Goal: Task Accomplishment & Management: Manage account settings

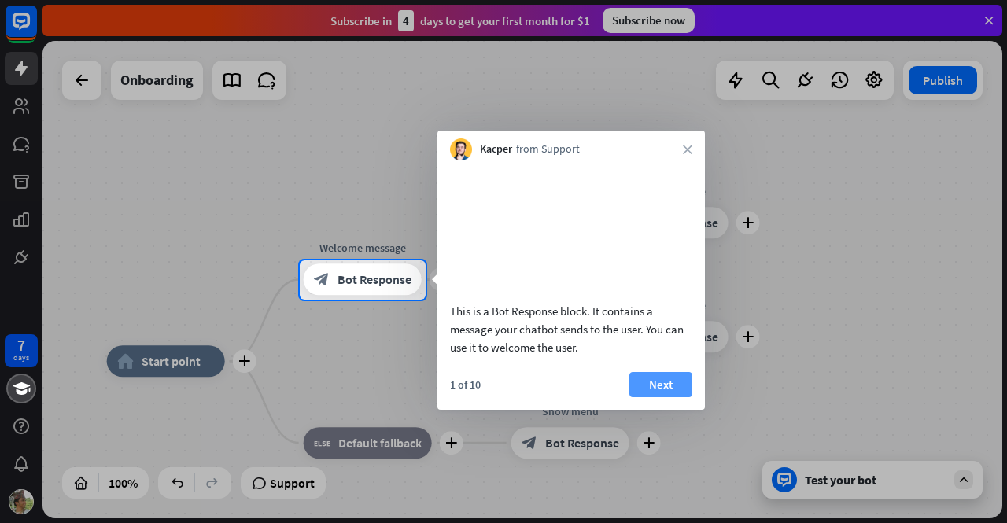
click at [669, 397] on button "Next" at bounding box center [660, 384] width 63 height 25
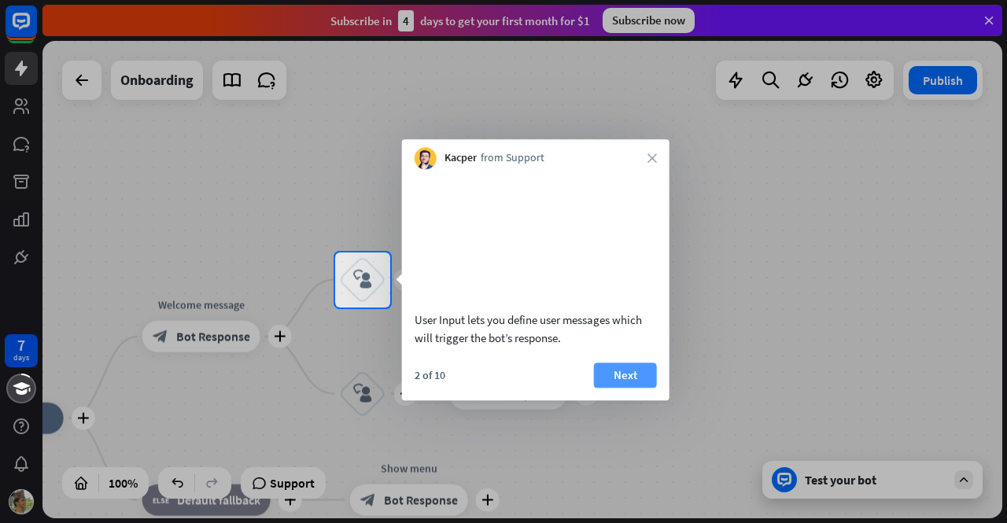
click at [636, 388] on button "Next" at bounding box center [625, 375] width 63 height 25
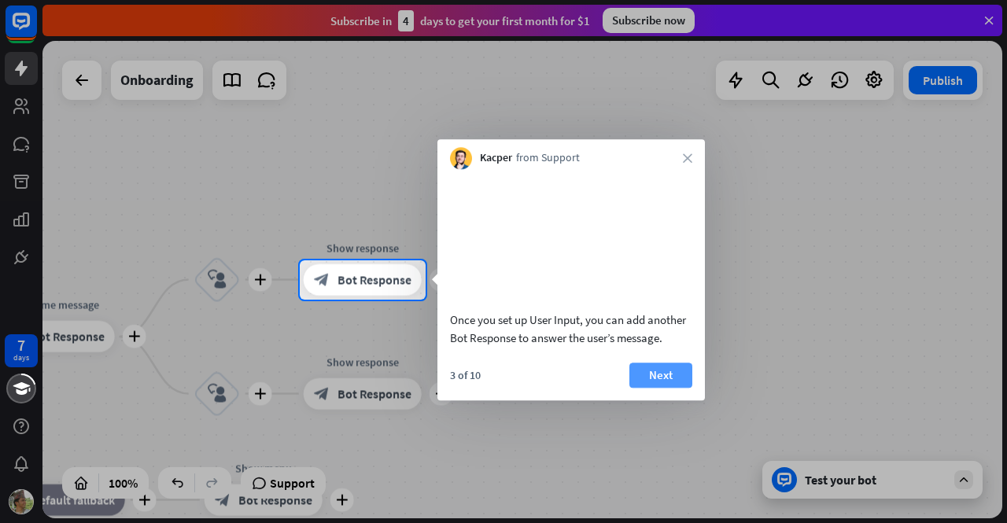
click at [645, 388] on button "Next" at bounding box center [660, 375] width 63 height 25
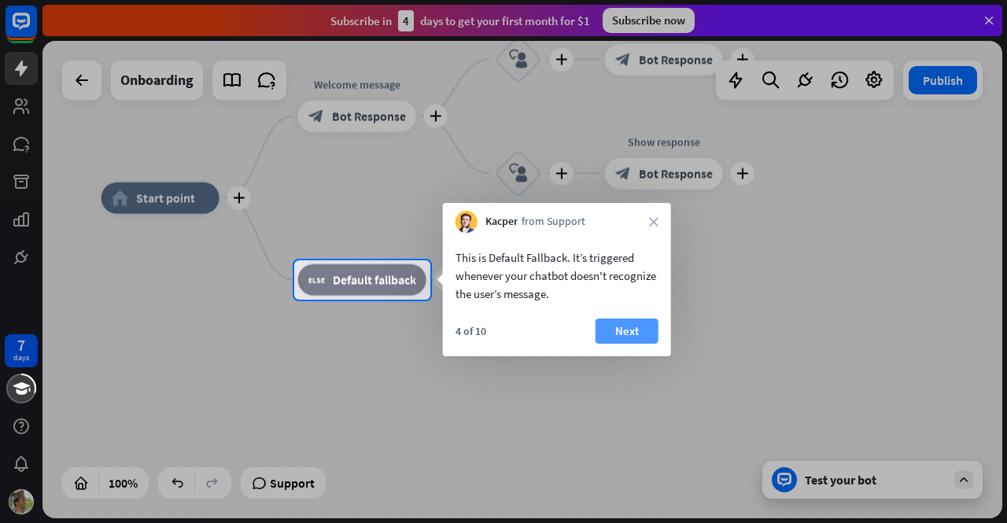
click at [640, 343] on button "Next" at bounding box center [627, 331] width 63 height 25
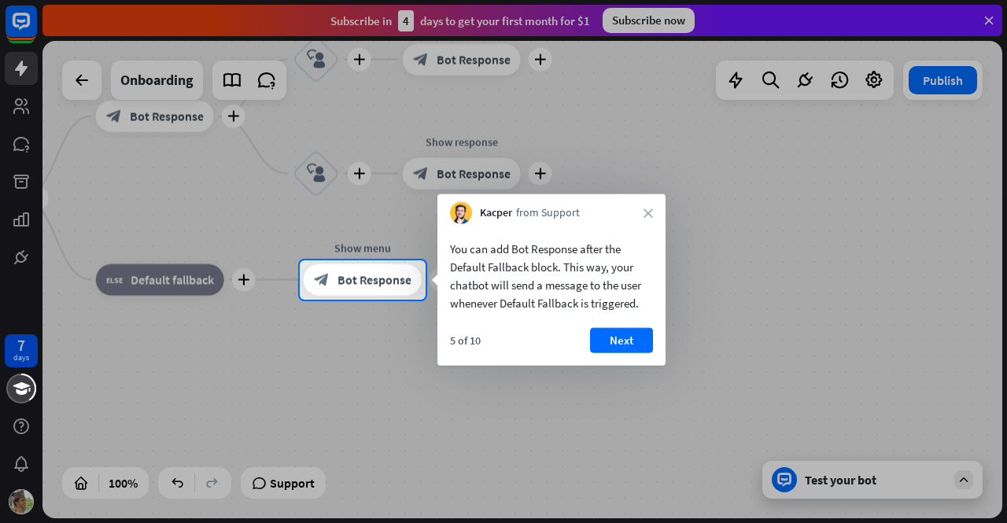
click at [622, 325] on div "You can add Bot Response after the Default Fallback block. This way, your chatb…" at bounding box center [551, 295] width 228 height 142
click at [625, 338] on button "Next" at bounding box center [621, 340] width 63 height 25
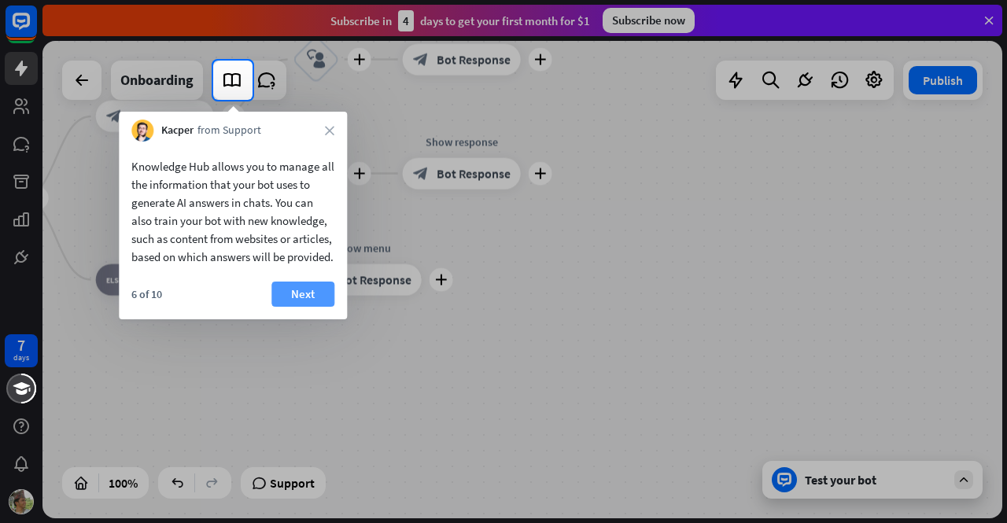
click at [293, 307] on button "Next" at bounding box center [302, 294] width 63 height 25
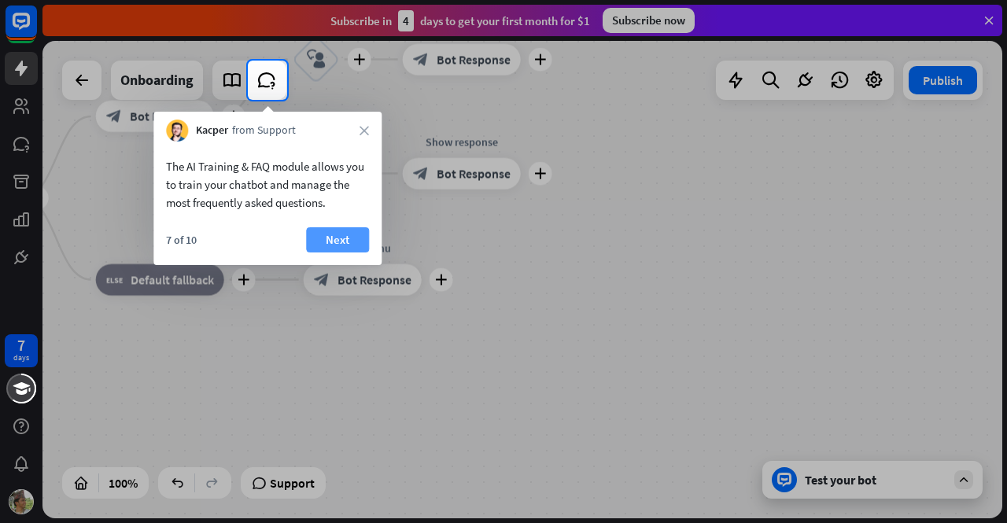
click at [332, 239] on button "Next" at bounding box center [337, 239] width 63 height 25
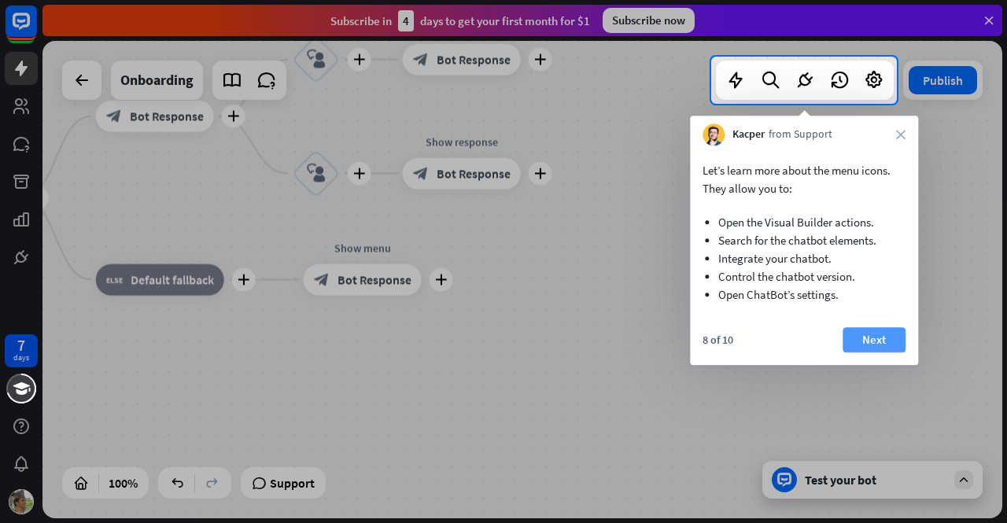
click at [883, 338] on button "Next" at bounding box center [874, 339] width 63 height 25
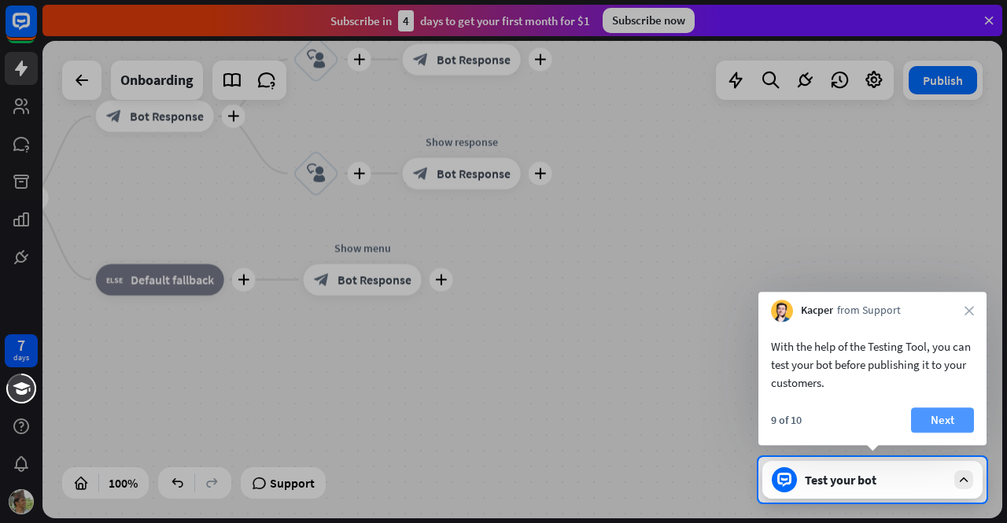
click at [943, 418] on button "Next" at bounding box center [942, 420] width 63 height 25
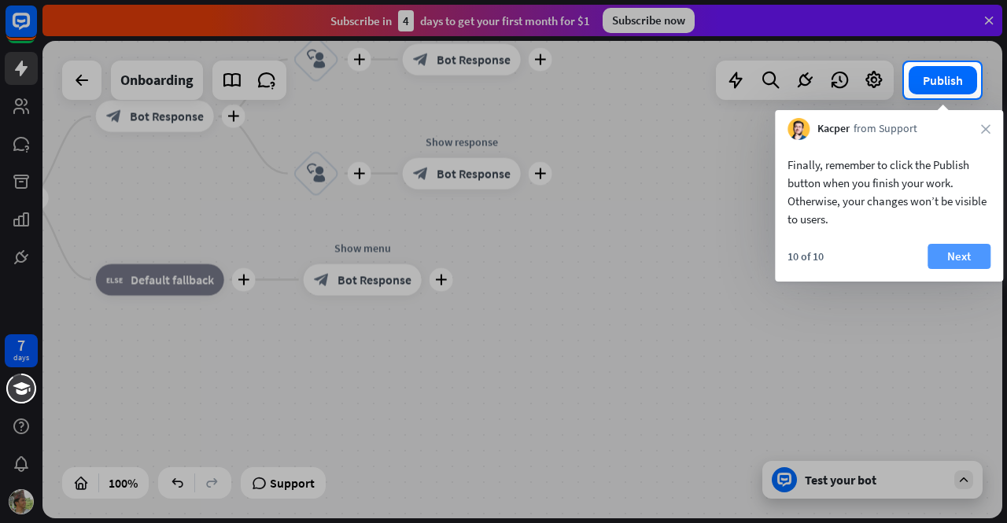
click at [963, 256] on button "Next" at bounding box center [959, 256] width 63 height 25
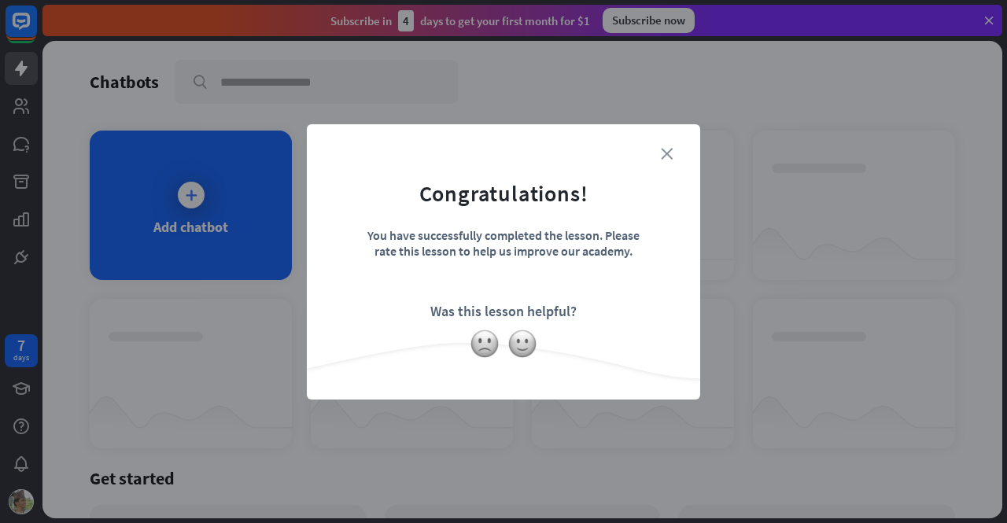
click at [670, 155] on icon "close" at bounding box center [667, 154] width 12 height 12
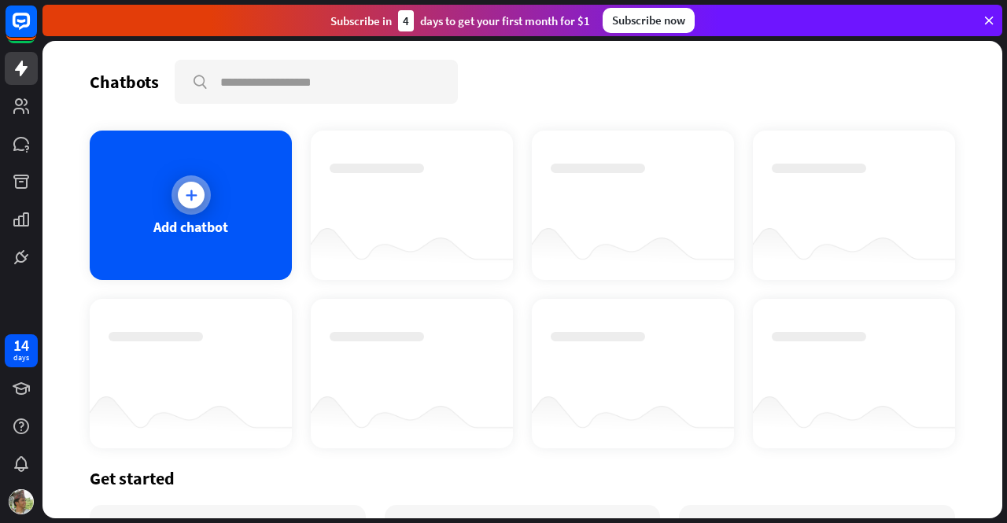
click at [183, 196] on icon at bounding box center [191, 195] width 16 height 16
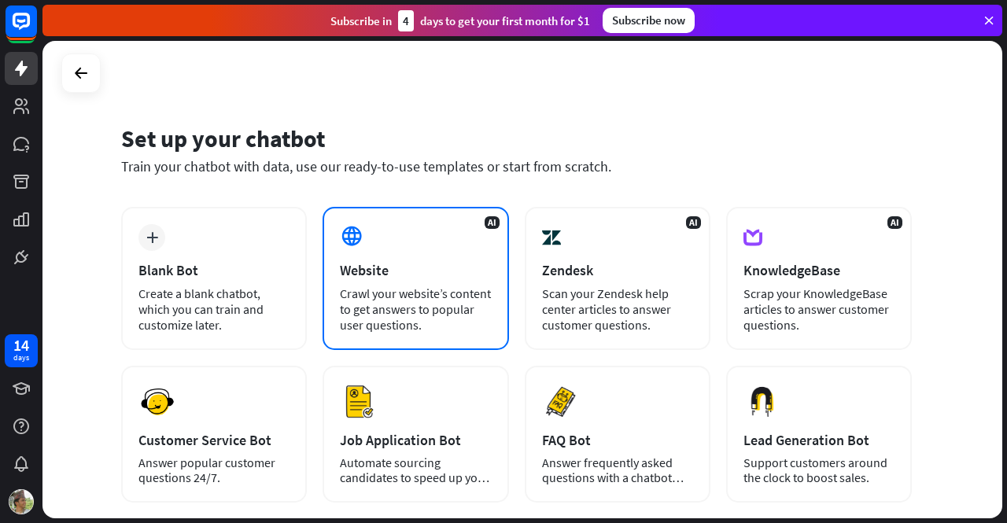
click at [436, 286] on div "Crawl your website’s content to get answers to popular user questions." at bounding box center [415, 309] width 151 height 47
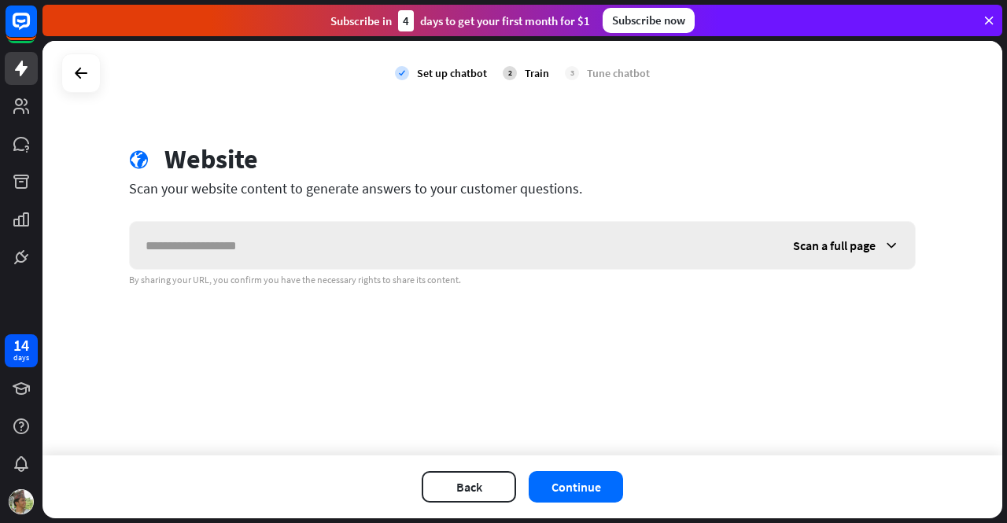
click at [430, 260] on input "text" at bounding box center [454, 245] width 648 height 47
type input "**********"
click at [842, 252] on span "Scan a full page" at bounding box center [834, 246] width 83 height 16
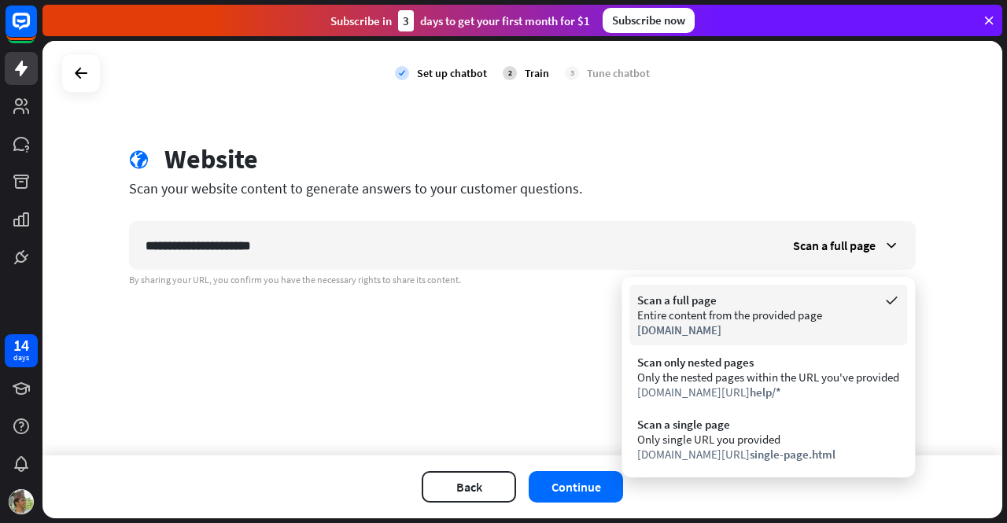
click at [735, 315] on div "Entire content from the provided page" at bounding box center [768, 315] width 262 height 15
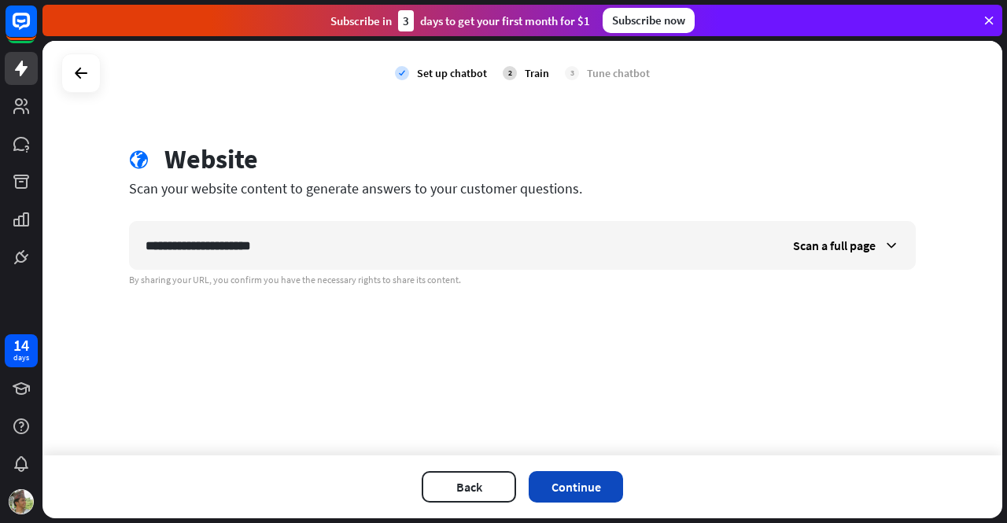
click at [574, 487] on button "Continue" at bounding box center [576, 486] width 94 height 31
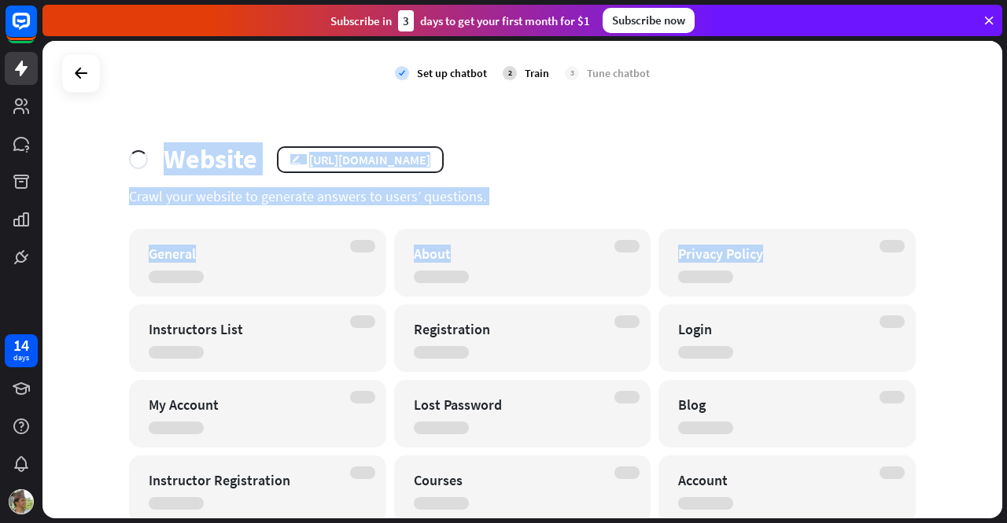
drag, startPoint x: 1005, startPoint y: 142, endPoint x: 1006, endPoint y: 205, distance: 63.0
click at [1006, 205] on div "check Set up chatbot 2 Train 3 Tune chatbot Website edit [URL][DOMAIN_NAME] Cra…" at bounding box center [524, 282] width 965 height 482
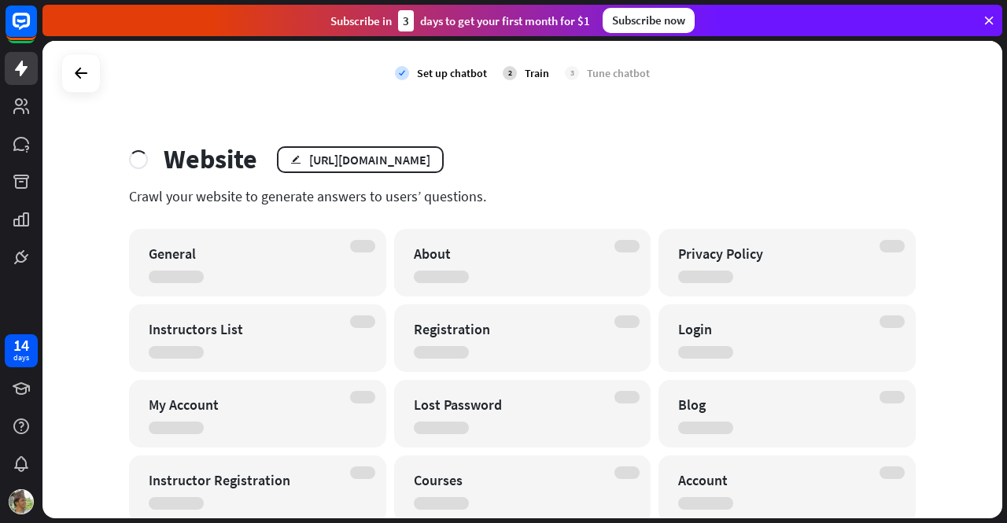
click at [865, 124] on div "check Set up chatbot 2 Train 3 Tune chatbot Website edit [URL][DOMAIN_NAME] Cra…" at bounding box center [522, 280] width 960 height 478
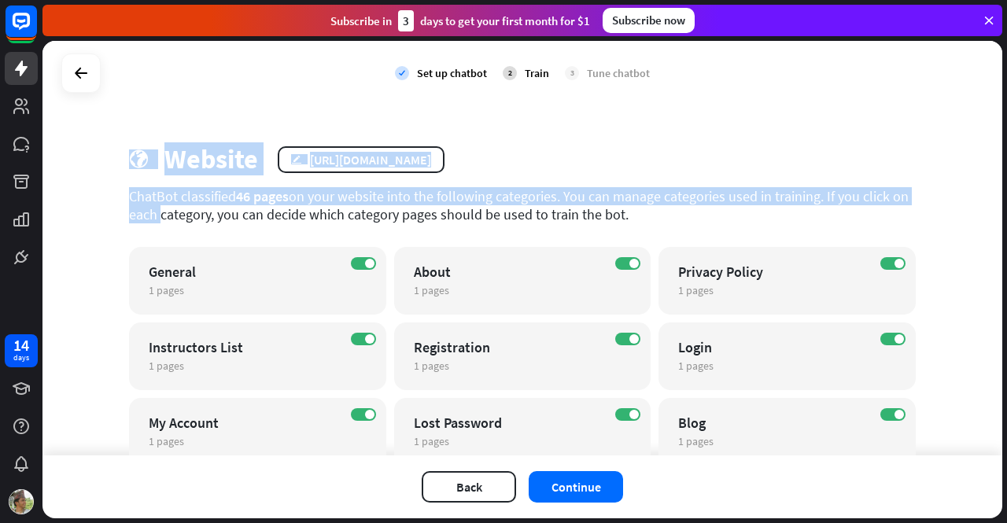
drag, startPoint x: 1002, startPoint y: 103, endPoint x: 1000, endPoint y: 178, distance: 74.8
click at [1000, 178] on div "check Set up chatbot 2 Train 3 Tune chatbot globe Website edit [URL][DOMAIN_NAM…" at bounding box center [524, 282] width 965 height 482
click at [573, 493] on button "Continue" at bounding box center [576, 486] width 94 height 31
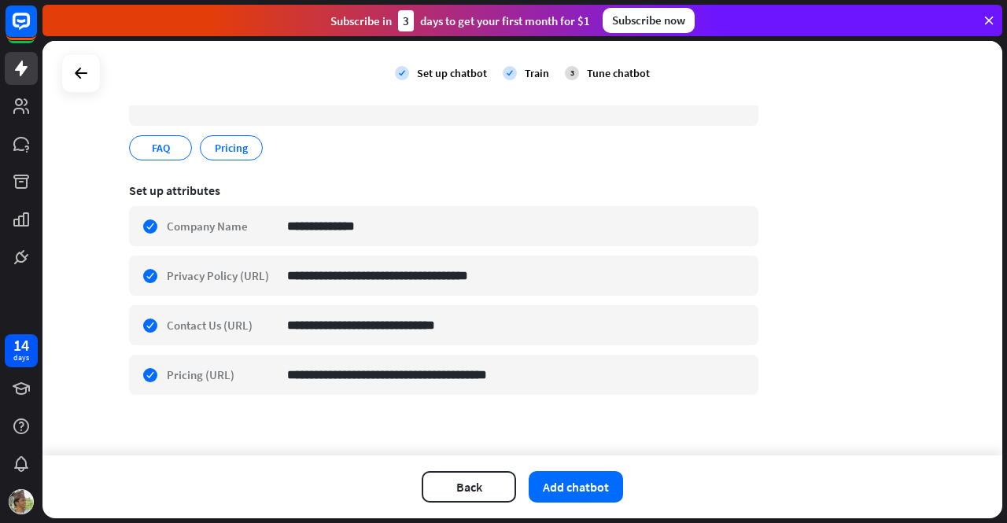
scroll to position [189, 0]
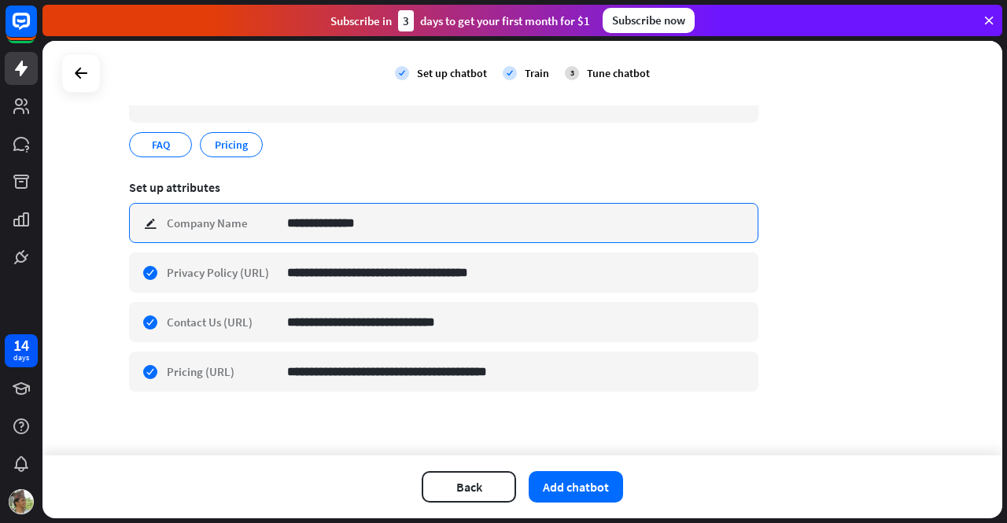
click at [376, 216] on input "**********" at bounding box center [516, 223] width 459 height 39
click at [397, 224] on input "**********" at bounding box center [516, 223] width 459 height 39
type input "*"
type input "**********"
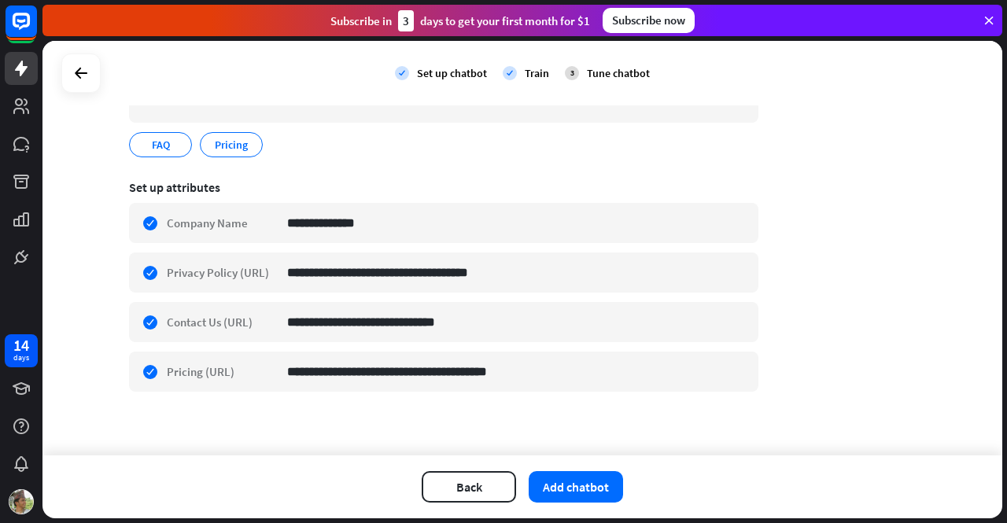
click at [960, 341] on div "**********" at bounding box center [522, 248] width 960 height 415
click at [587, 495] on button "Add chatbot" at bounding box center [576, 486] width 94 height 31
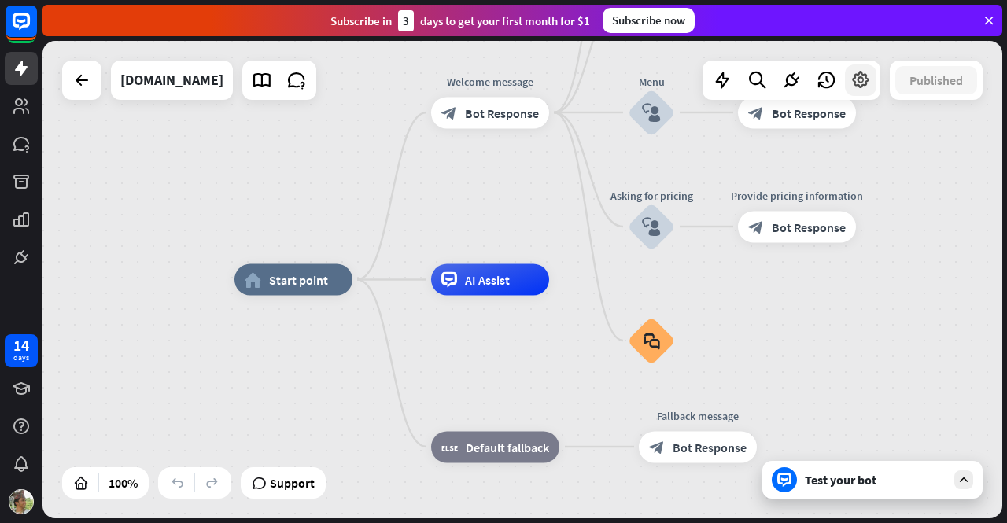
click at [856, 86] on icon at bounding box center [860, 80] width 20 height 20
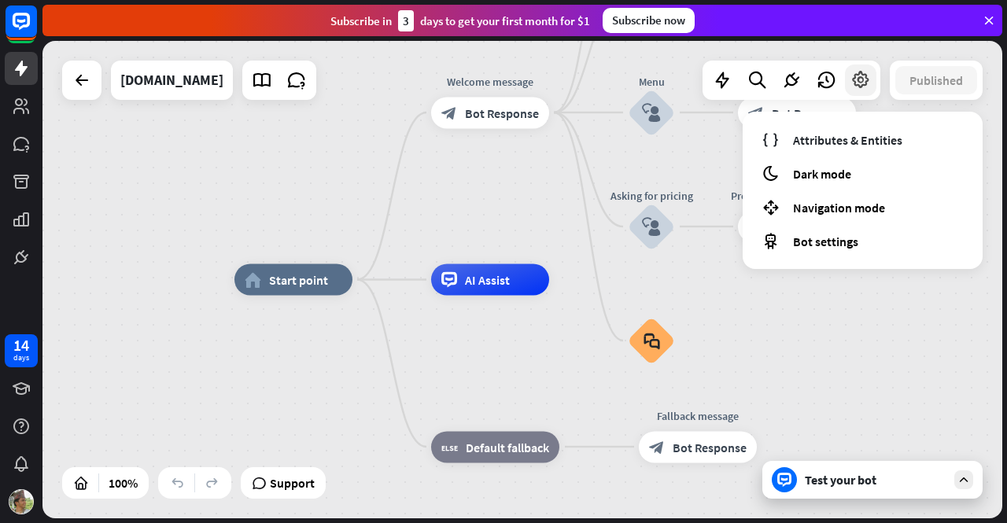
click at [856, 86] on icon at bounding box center [860, 80] width 20 height 20
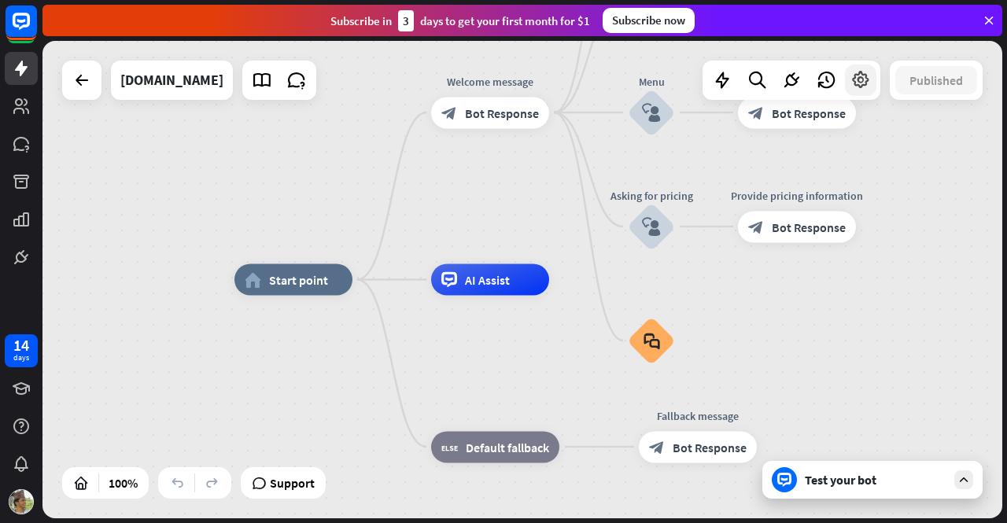
click at [856, 86] on icon at bounding box center [860, 80] width 20 height 20
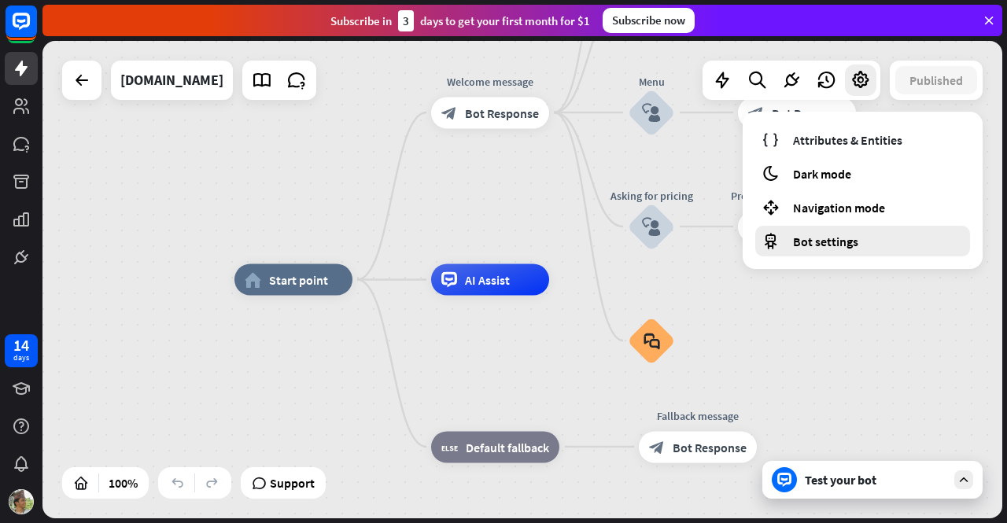
click at [831, 248] on span "Bot settings" at bounding box center [825, 242] width 65 height 16
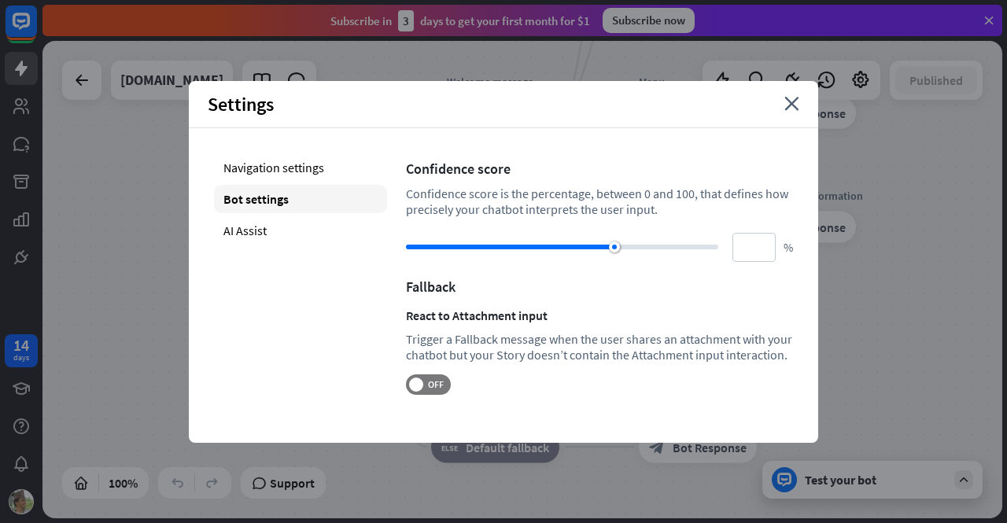
click at [798, 112] on div "Settings close" at bounding box center [503, 104] width 629 height 47
click at [796, 105] on icon "close" at bounding box center [791, 104] width 15 height 14
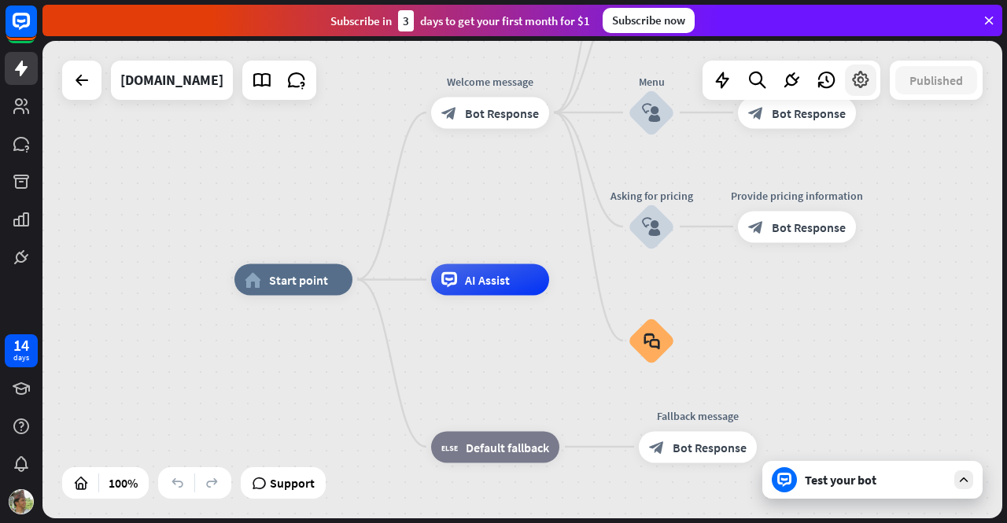
click at [860, 79] on icon at bounding box center [860, 80] width 20 height 20
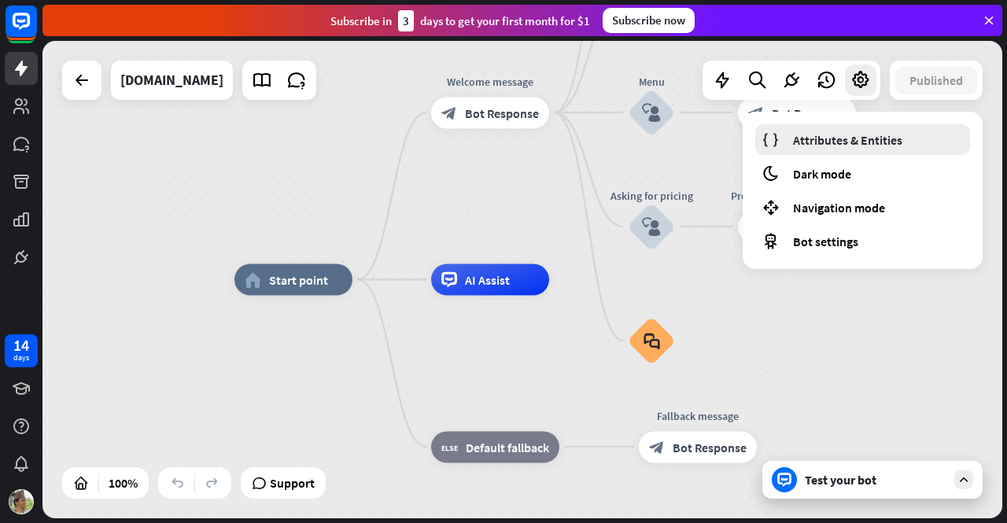
click at [845, 135] on span "Attributes & Entities" at bounding box center [847, 140] width 109 height 16
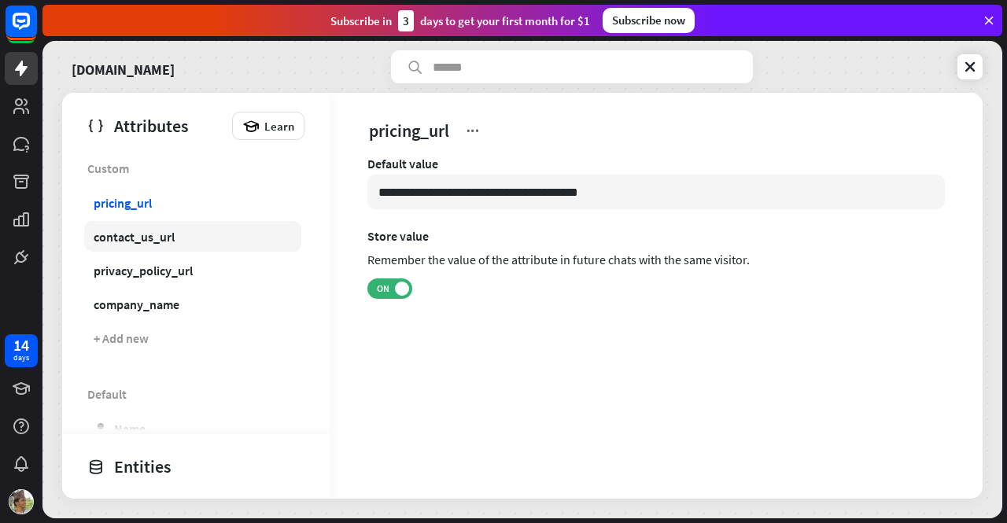
click at [127, 229] on div "contact_us_url" at bounding box center [134, 237] width 81 height 16
type input "**********"
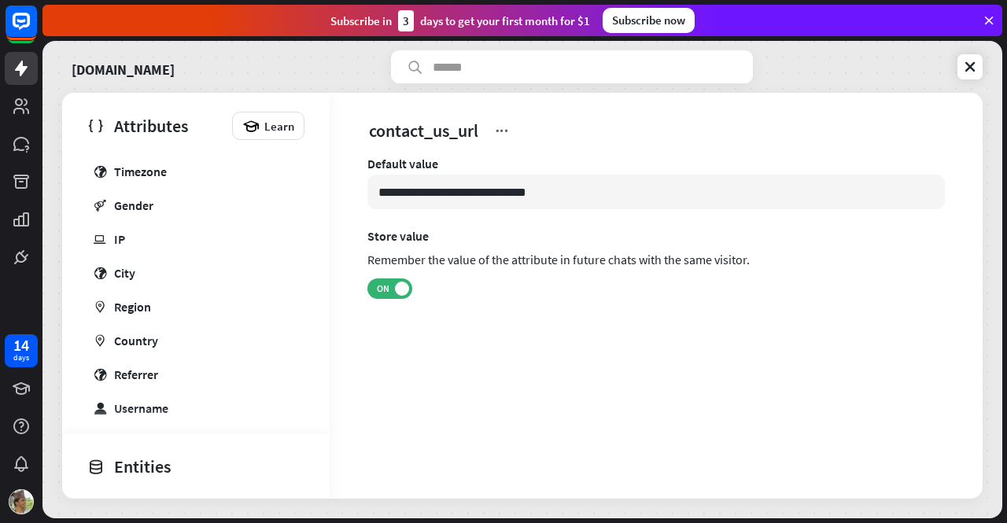
scroll to position [504, 0]
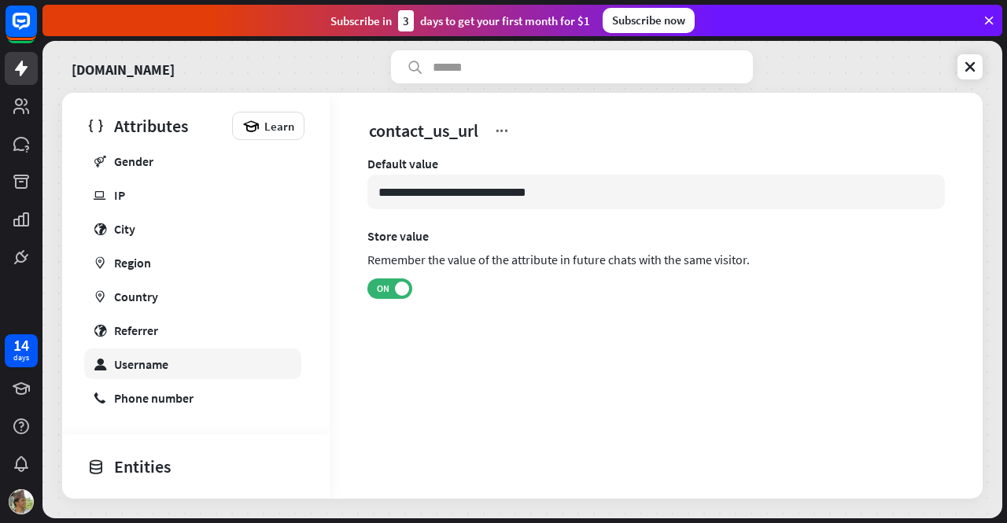
click at [129, 356] on div "Username" at bounding box center [141, 364] width 54 height 16
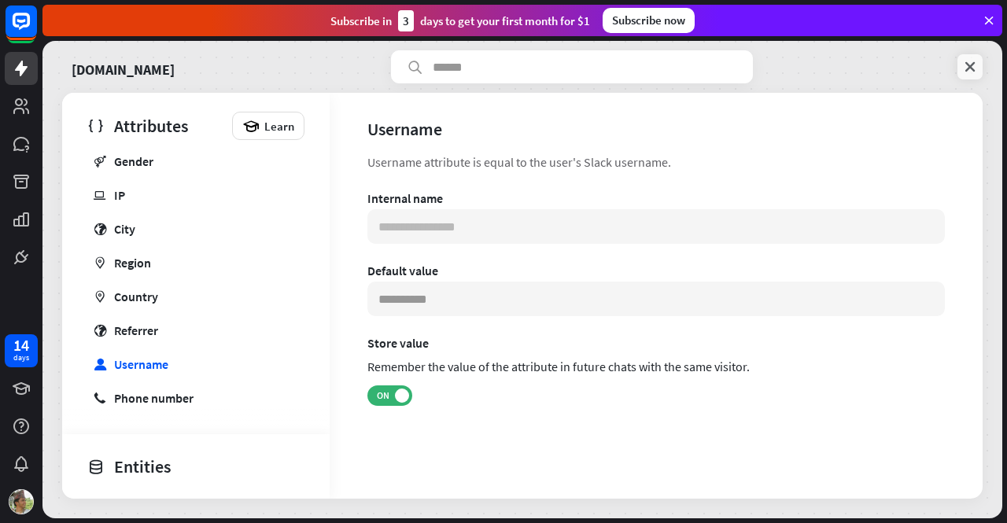
click at [963, 67] on icon at bounding box center [970, 67] width 16 height 16
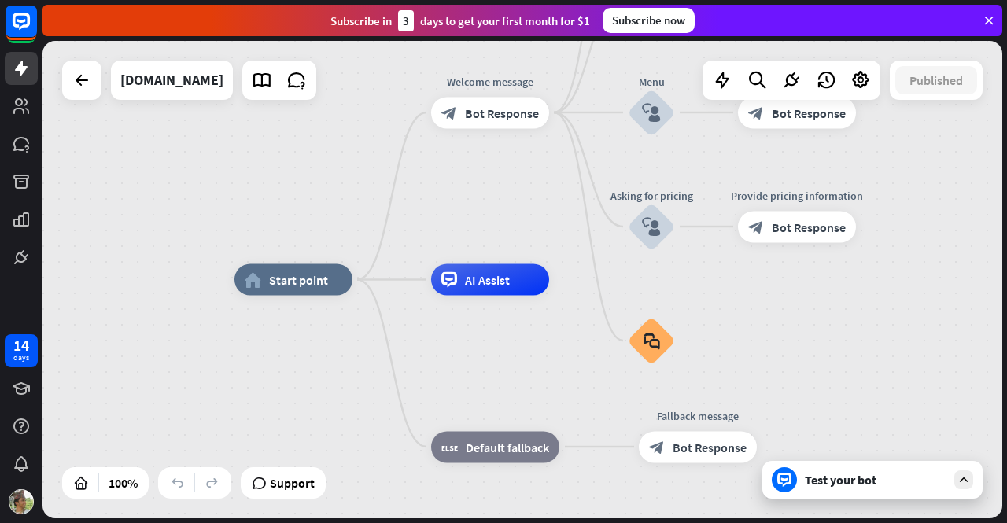
click at [921, 489] on div "Test your bot" at bounding box center [872, 480] width 220 height 38
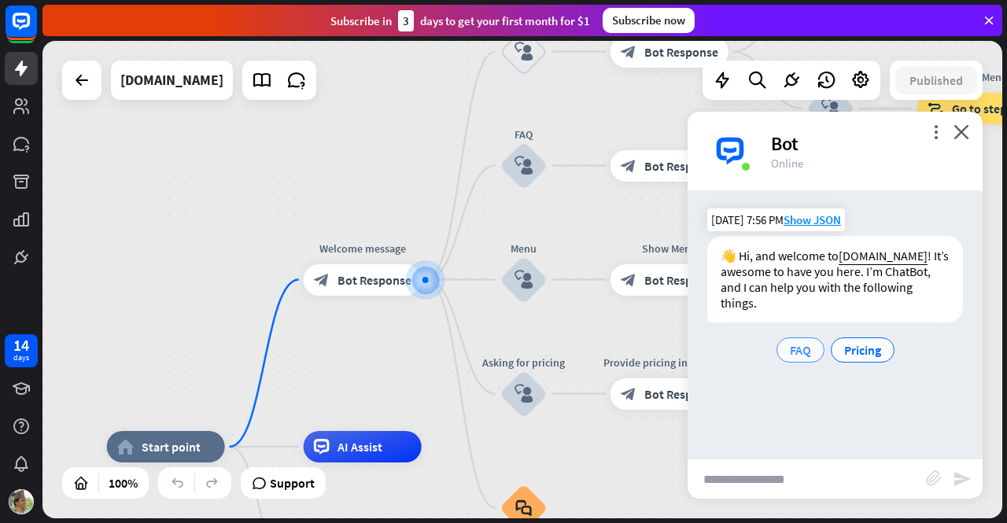
click at [804, 348] on span "FAQ" at bounding box center [800, 350] width 21 height 16
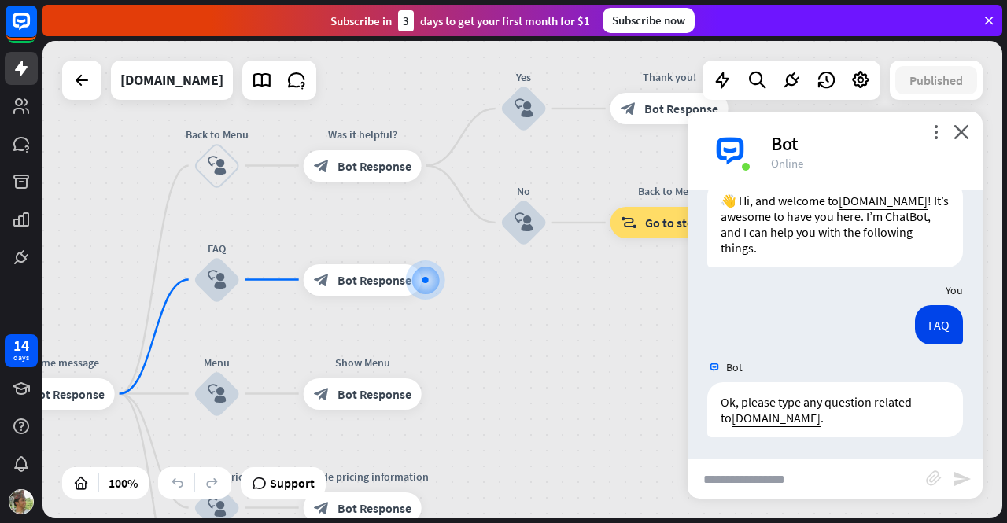
scroll to position [57, 0]
click at [764, 480] on input "text" at bounding box center [807, 478] width 238 height 39
type input "**********"
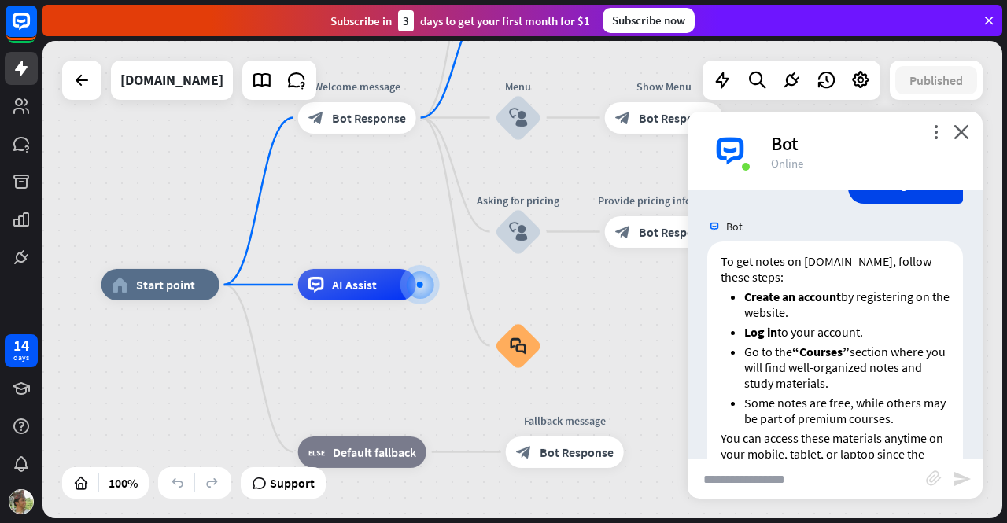
scroll to position [419, 0]
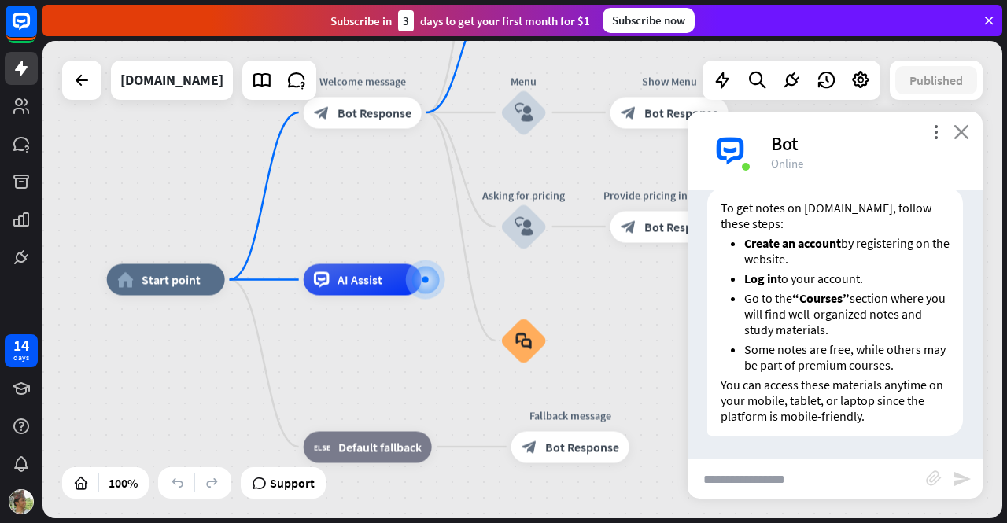
click at [965, 127] on icon "close" at bounding box center [962, 131] width 16 height 15
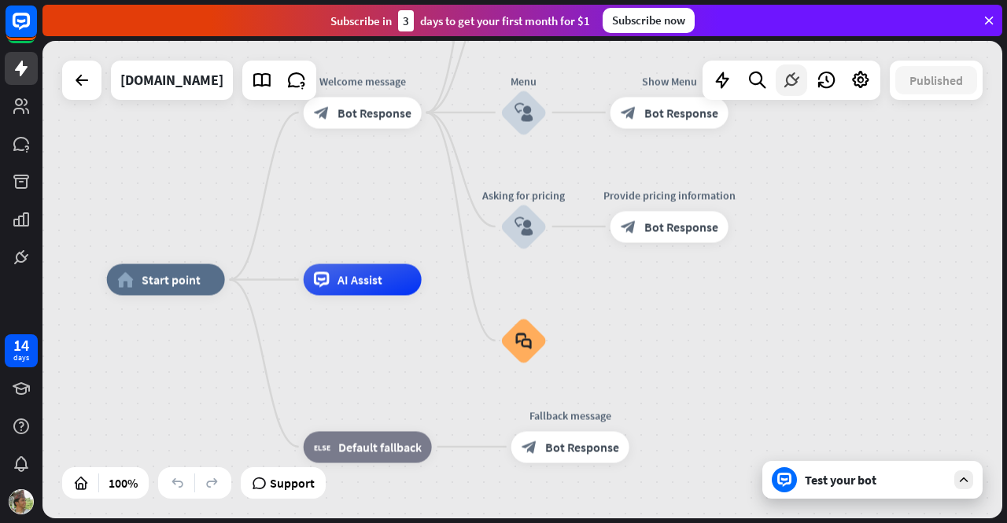
click at [786, 76] on icon at bounding box center [791, 80] width 20 height 20
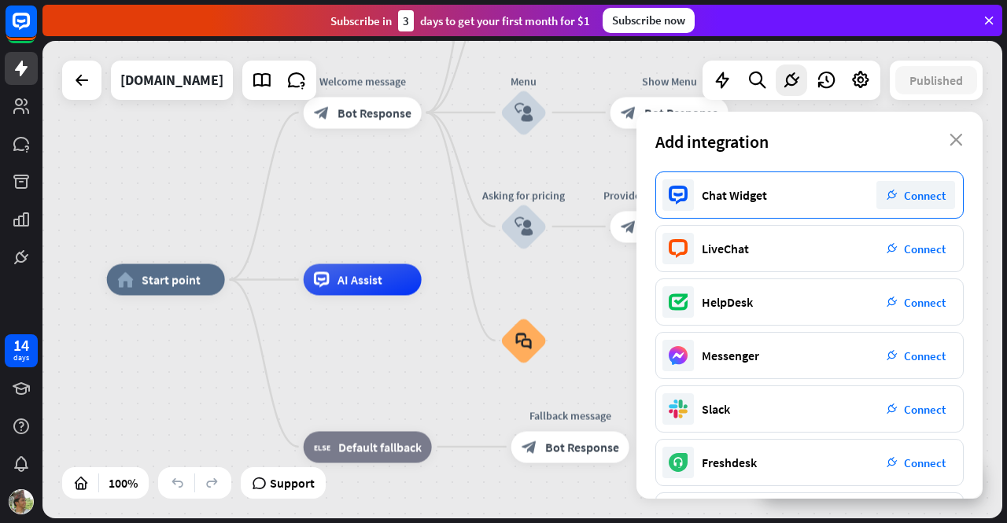
click at [910, 203] on div "plug_integration Connect" at bounding box center [915, 195] width 79 height 28
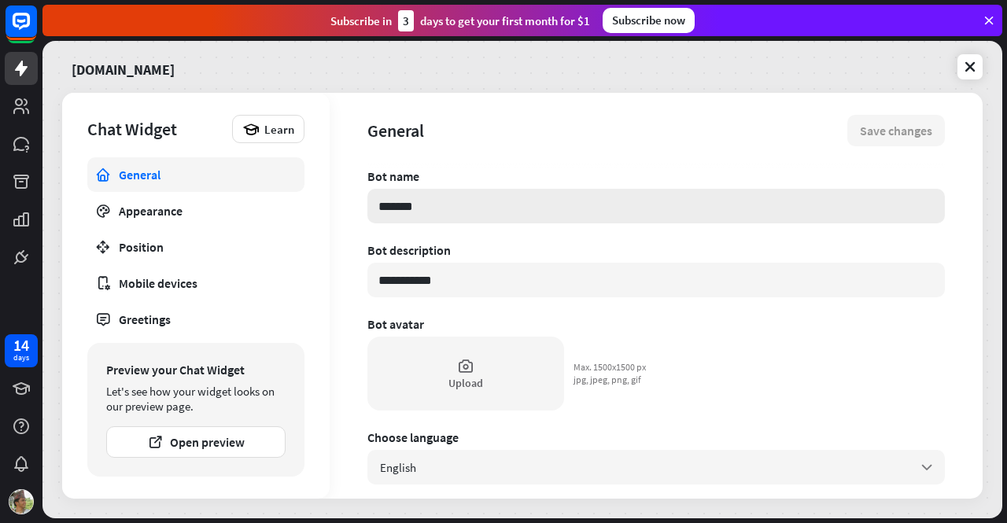
click at [449, 212] on input "*******" at bounding box center [655, 206] width 577 height 35
type textarea "*"
type input "******"
type textarea "*"
type input "*****"
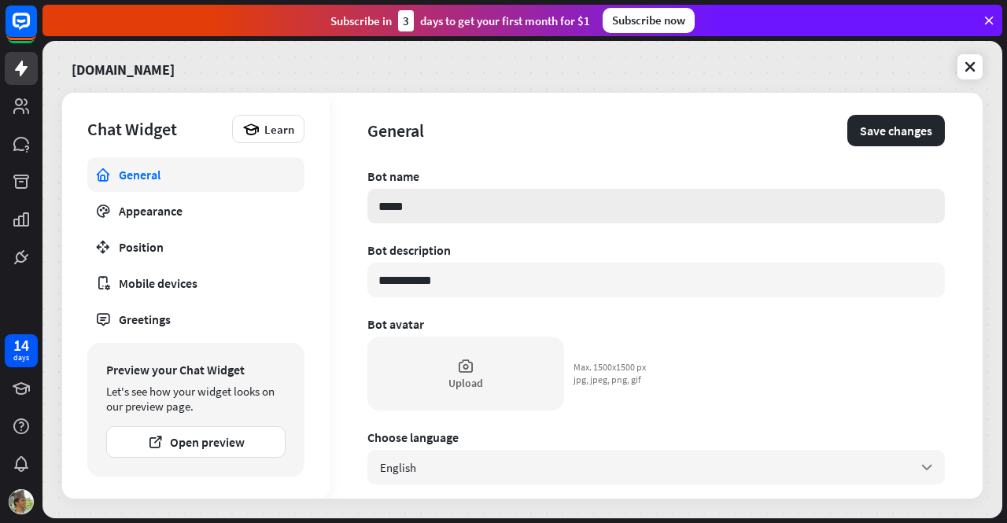
type textarea "*"
type input "***"
type textarea "*"
type input "**"
type textarea "*"
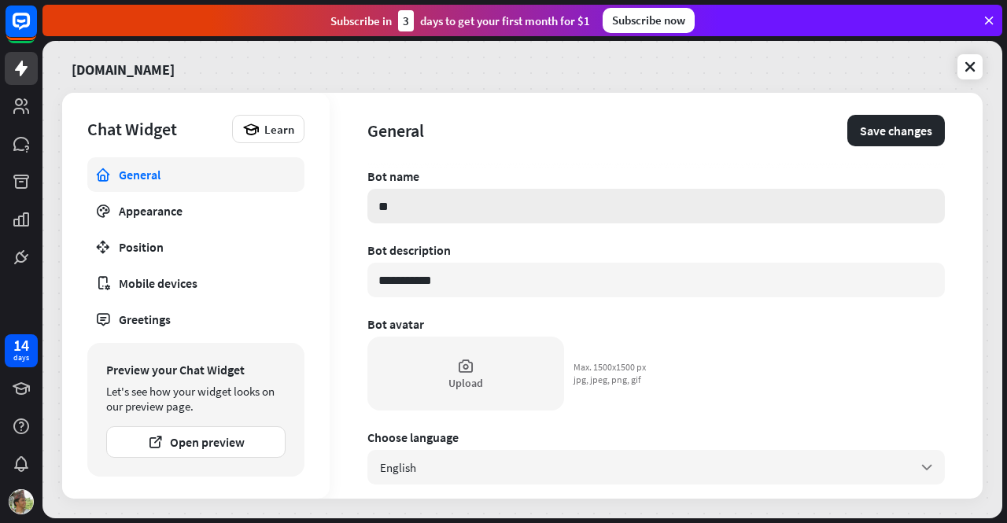
type input "*"
type textarea "*"
type input "*"
type textarea "*"
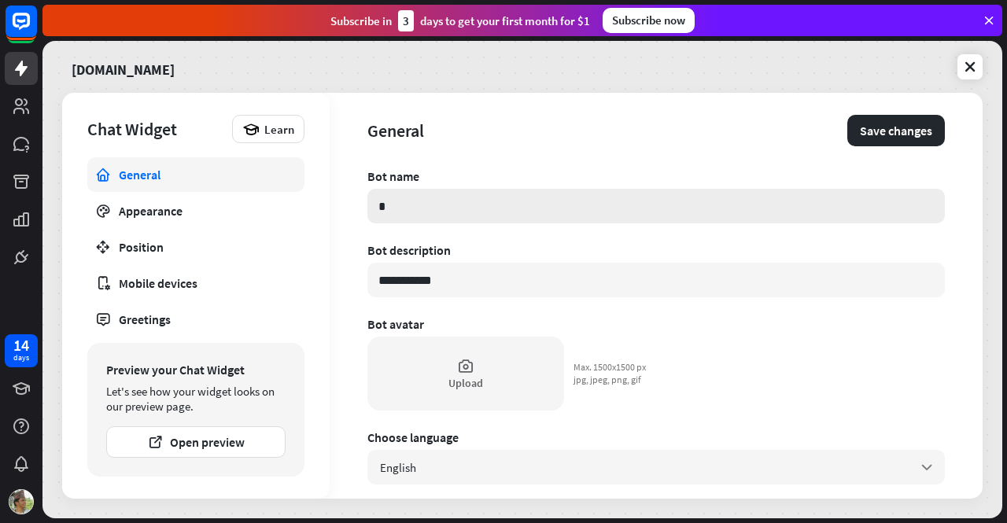
type input "**"
type textarea "*"
type input "***"
type textarea "*"
type input "****"
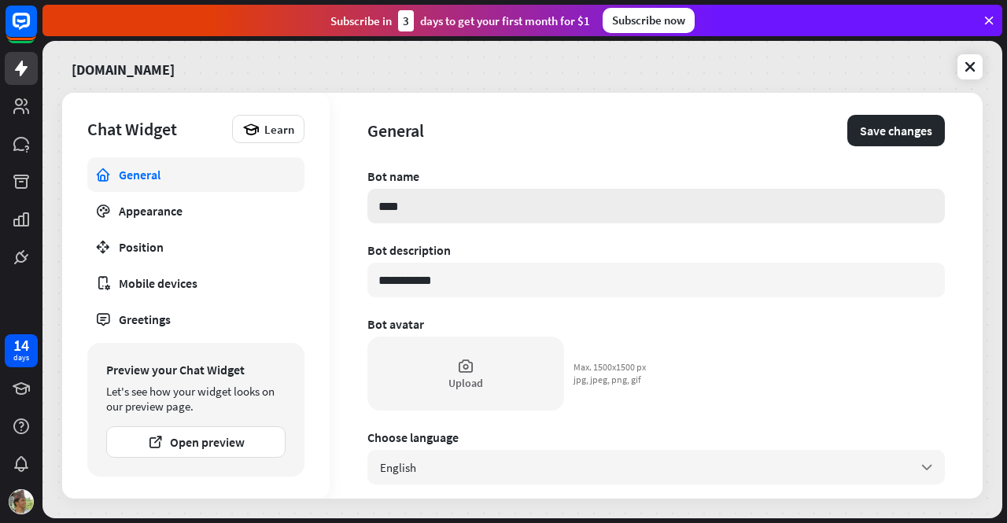
type textarea "*"
type input "*****"
type textarea "*"
type input "******"
type textarea "*"
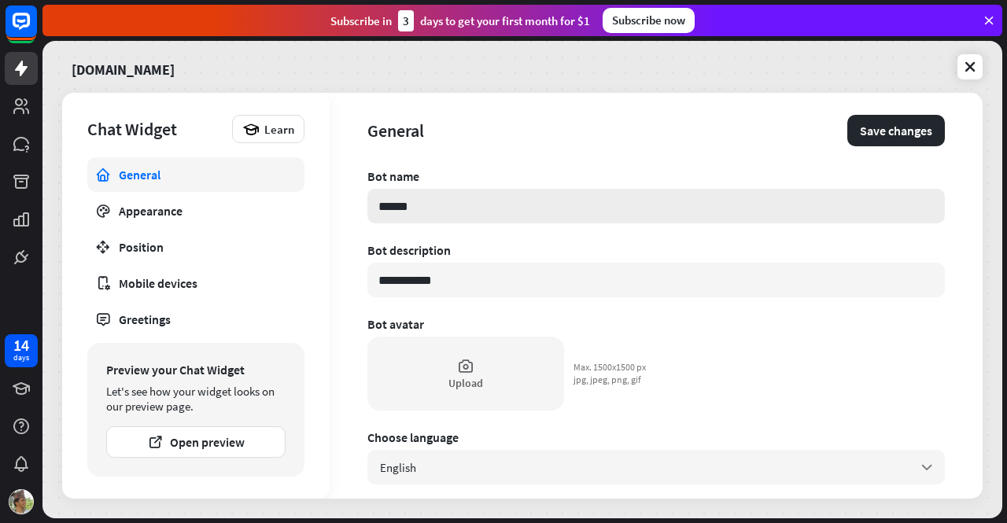
type input "*******"
type textarea "*"
type input "********"
type textarea "*"
type input "*********"
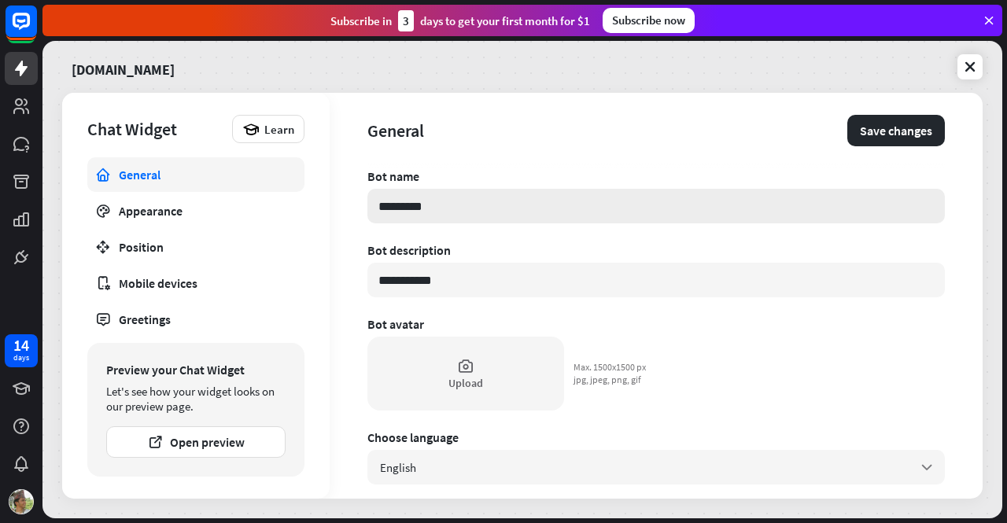
type textarea "*"
type input "**********"
click at [857, 131] on button "Save changes" at bounding box center [896, 130] width 98 height 31
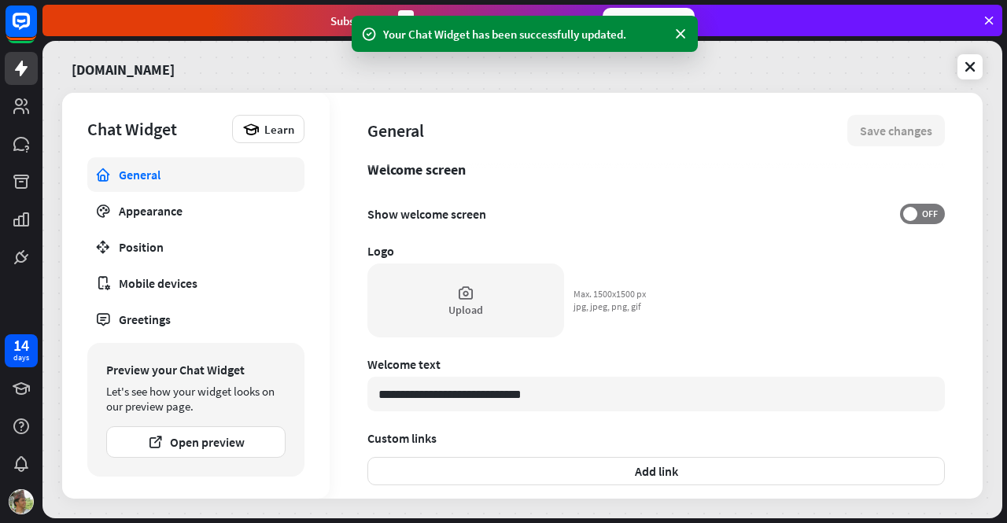
scroll to position [360, 0]
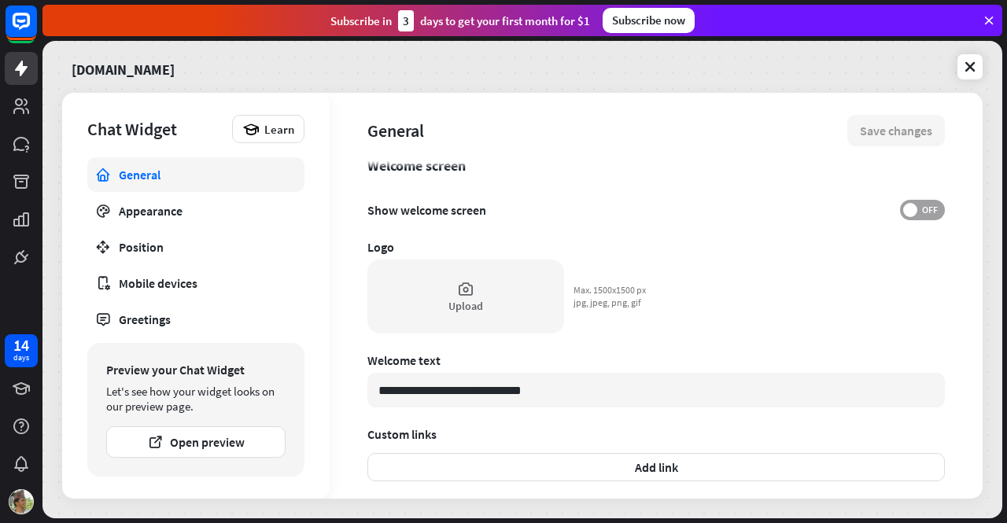
click at [904, 207] on span at bounding box center [910, 210] width 14 height 14
type textarea "*"
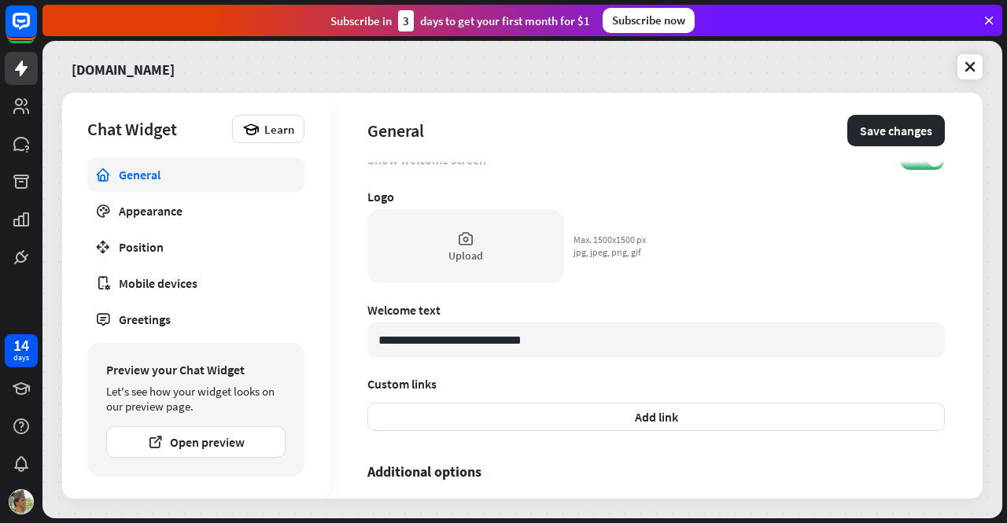
scroll to position [441, 0]
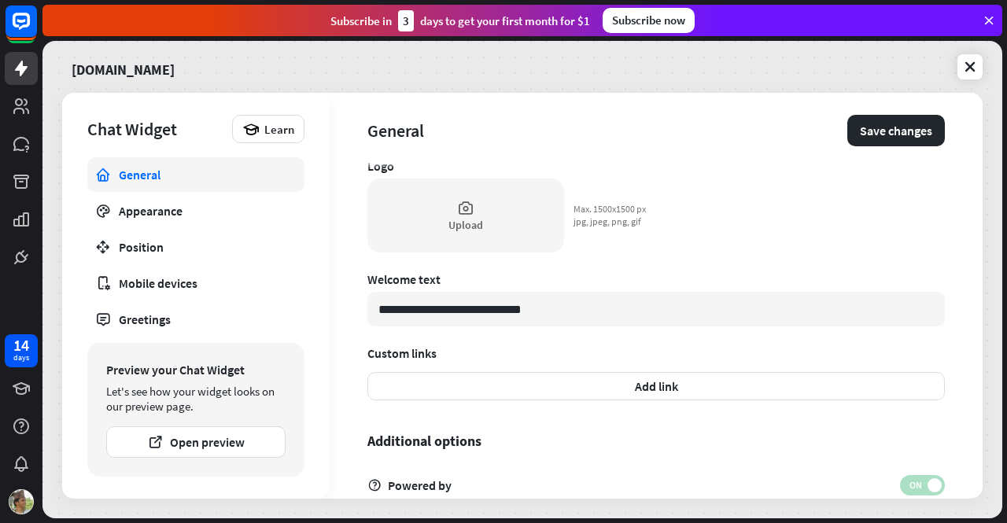
drag, startPoint x: 982, startPoint y: 303, endPoint x: 982, endPoint y: 336, distance: 33.0
click at [982, 336] on div "**********" at bounding box center [656, 296] width 653 height 406
click at [500, 200] on div "Upload" at bounding box center [465, 216] width 197 height 74
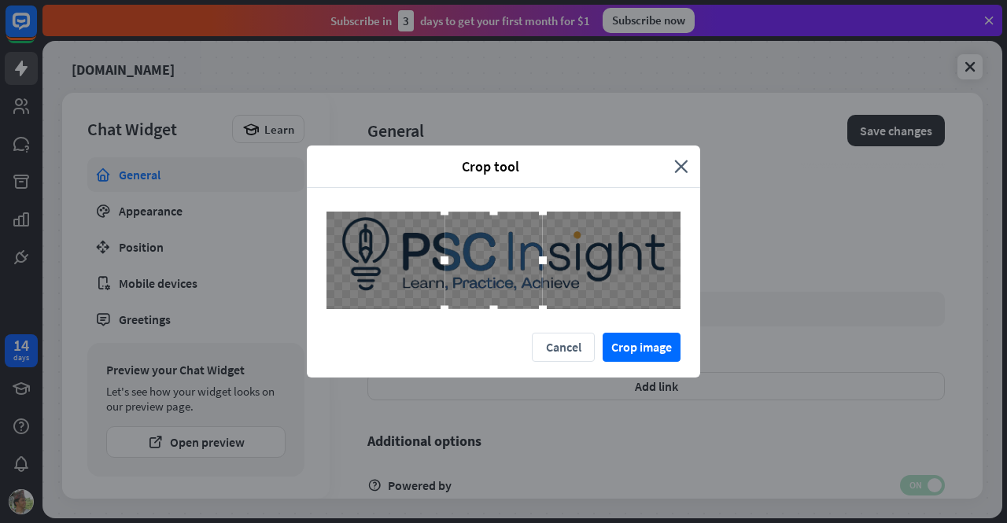
drag, startPoint x: 464, startPoint y: 264, endPoint x: 313, endPoint y: 253, distance: 151.5
click at [313, 253] on div at bounding box center [503, 261] width 393 height 146
drag, startPoint x: 501, startPoint y: 247, endPoint x: 368, endPoint y: 247, distance: 133.0
click at [368, 247] on div at bounding box center [376, 261] width 98 height 98
drag, startPoint x: 423, startPoint y: 263, endPoint x: 401, endPoint y: 263, distance: 22.0
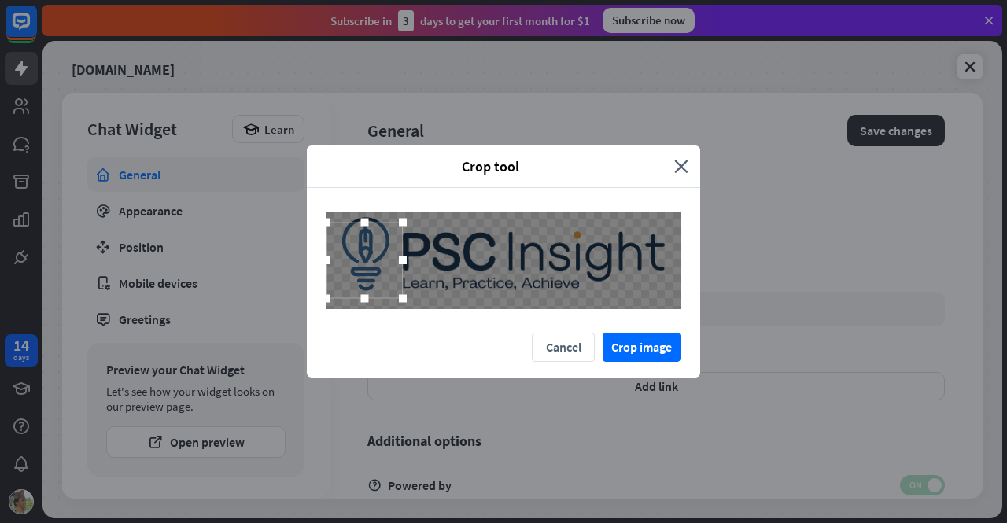
click at [401, 263] on div at bounding box center [403, 260] width 8 height 8
drag, startPoint x: 378, startPoint y: 262, endPoint x: 379, endPoint y: 248, distance: 14.2
click at [379, 248] on div at bounding box center [365, 250] width 76 height 76
drag, startPoint x: 366, startPoint y: 286, endPoint x: 366, endPoint y: 298, distance: 11.8
click at [366, 298] on div at bounding box center [365, 289] width 24 height 24
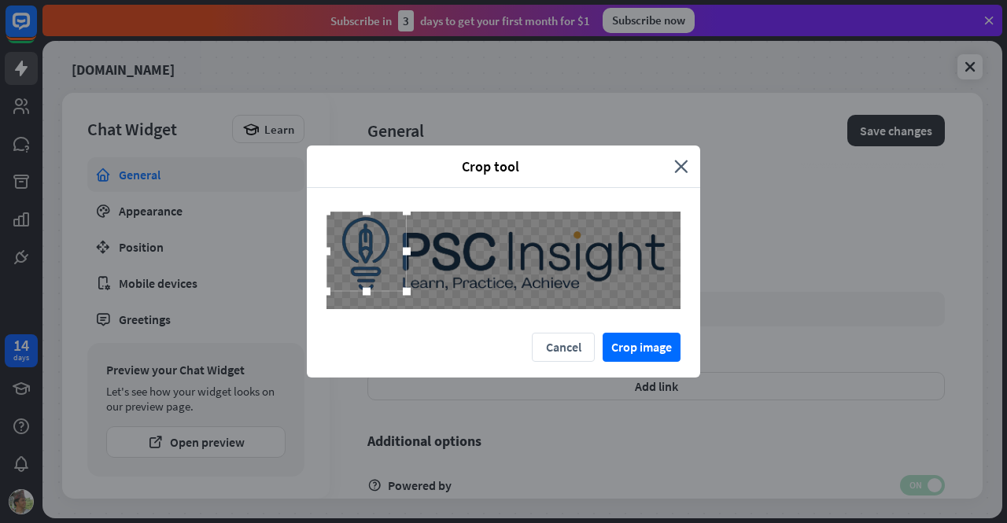
click at [411, 296] on div at bounding box center [407, 291] width 24 height 24
drag, startPoint x: 375, startPoint y: 256, endPoint x: 365, endPoint y: 258, distance: 10.5
click at [365, 258] on div at bounding box center [367, 254] width 80 height 80
click at [633, 347] on button "Crop image" at bounding box center [642, 347] width 78 height 29
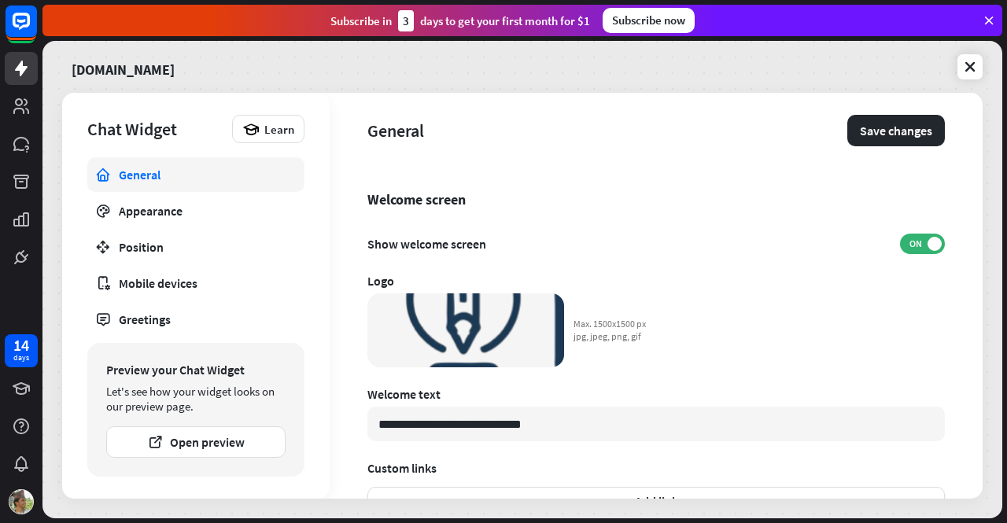
scroll to position [319, 0]
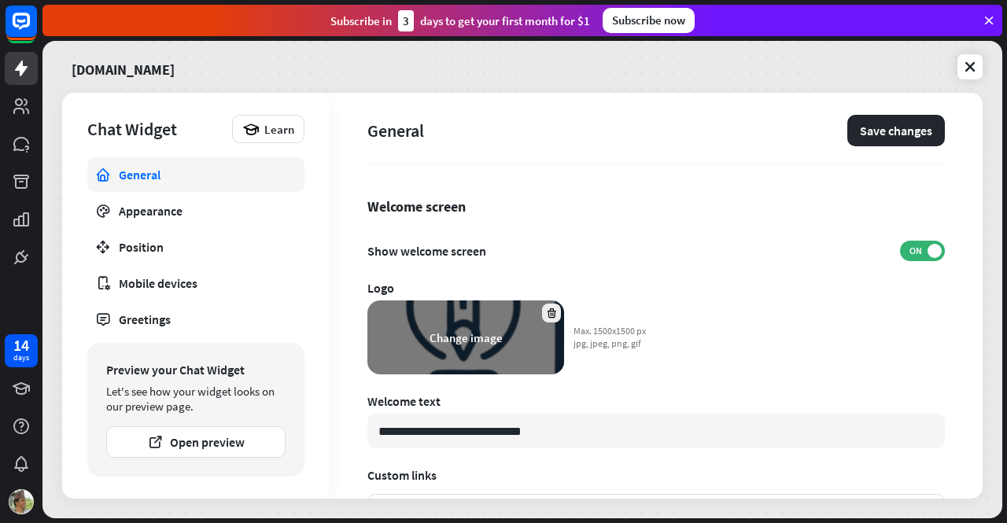
click at [551, 312] on icon at bounding box center [552, 314] width 12 height 12
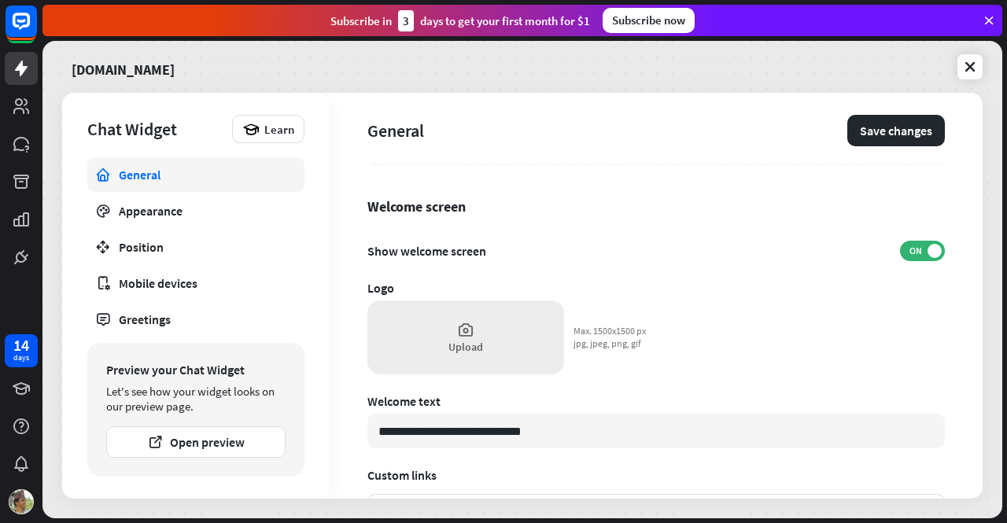
click at [461, 330] on icon at bounding box center [465, 329] width 17 height 17
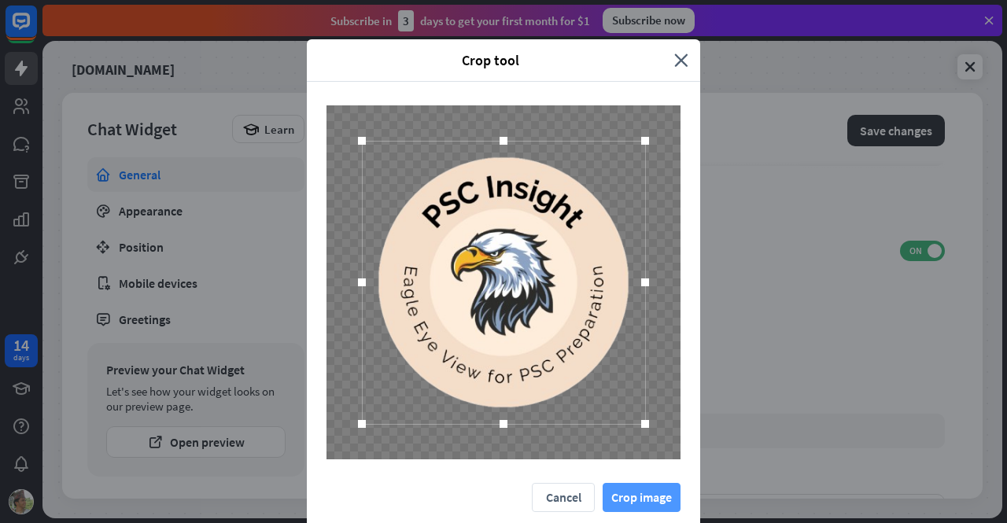
click at [647, 488] on button "Crop image" at bounding box center [642, 497] width 78 height 29
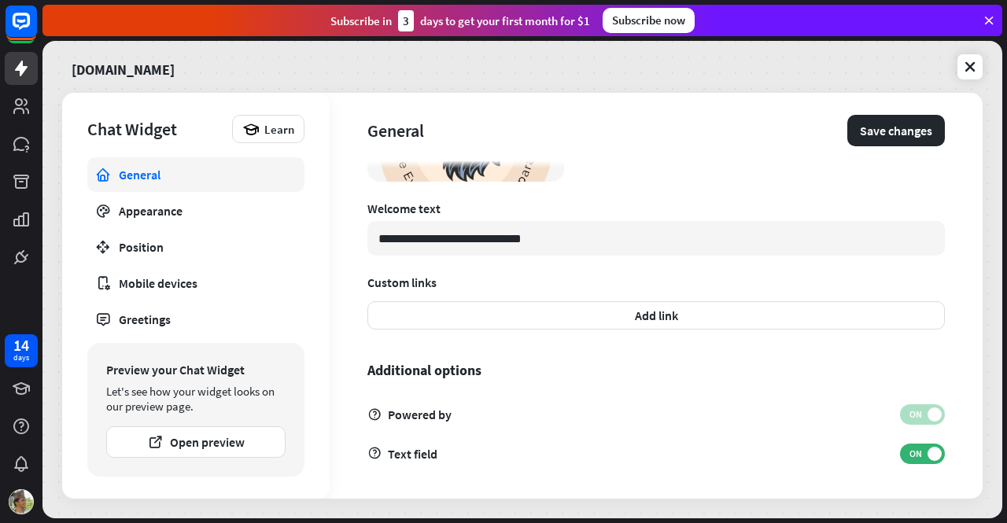
scroll to position [512, 0]
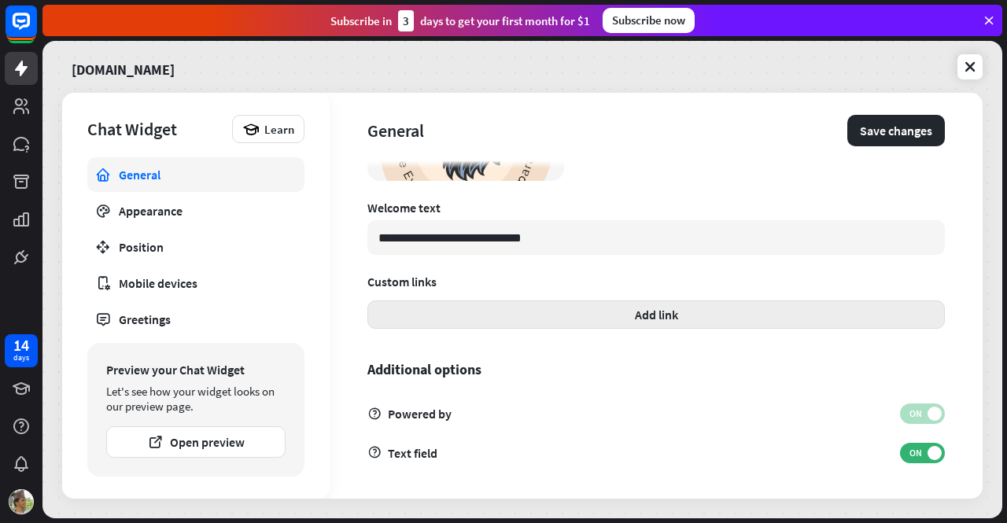
click at [682, 312] on button "Add link" at bounding box center [655, 315] width 577 height 28
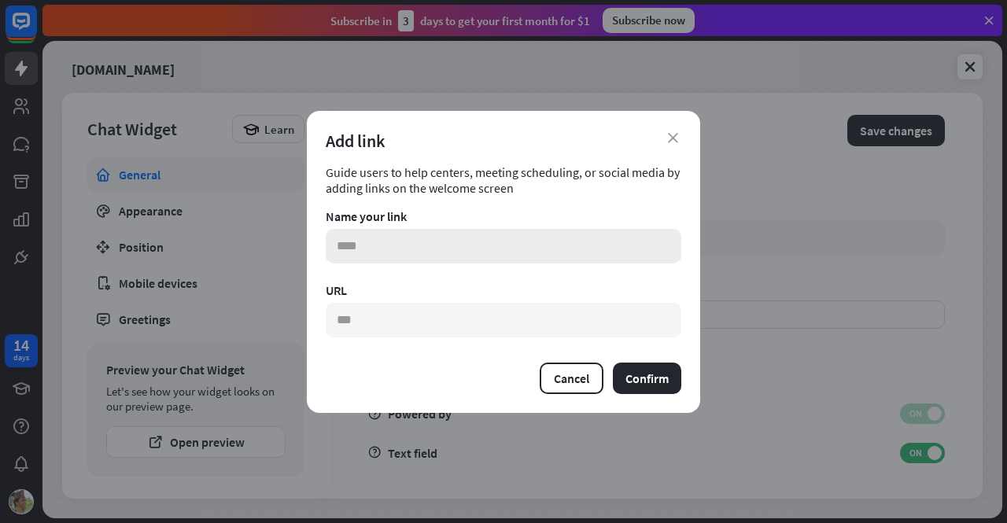
click at [434, 253] on input "text" at bounding box center [504, 246] width 356 height 35
type input "**********"
click at [414, 322] on input "text" at bounding box center [504, 320] width 356 height 35
click at [337, 325] on input "**********" at bounding box center [504, 320] width 356 height 35
type input "**********"
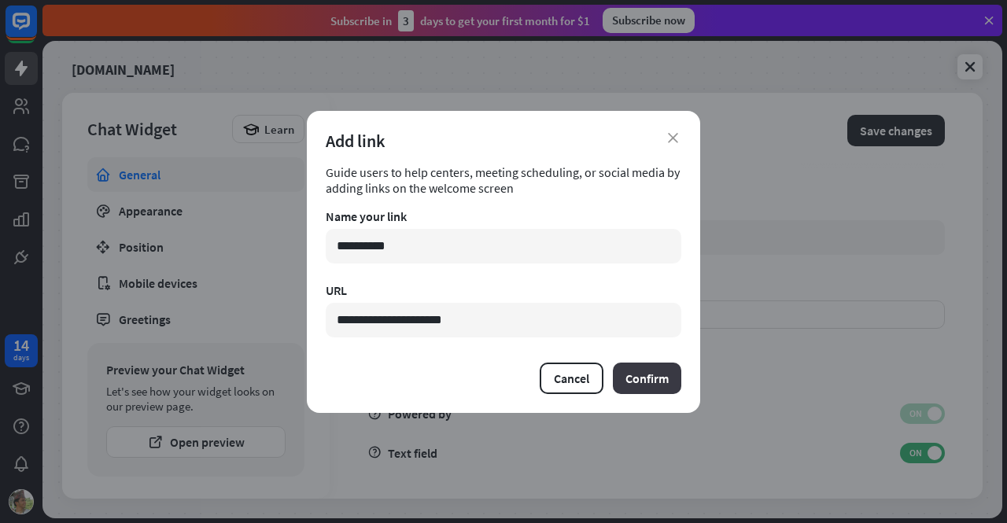
click at [659, 383] on button "Confirm" at bounding box center [647, 378] width 68 height 31
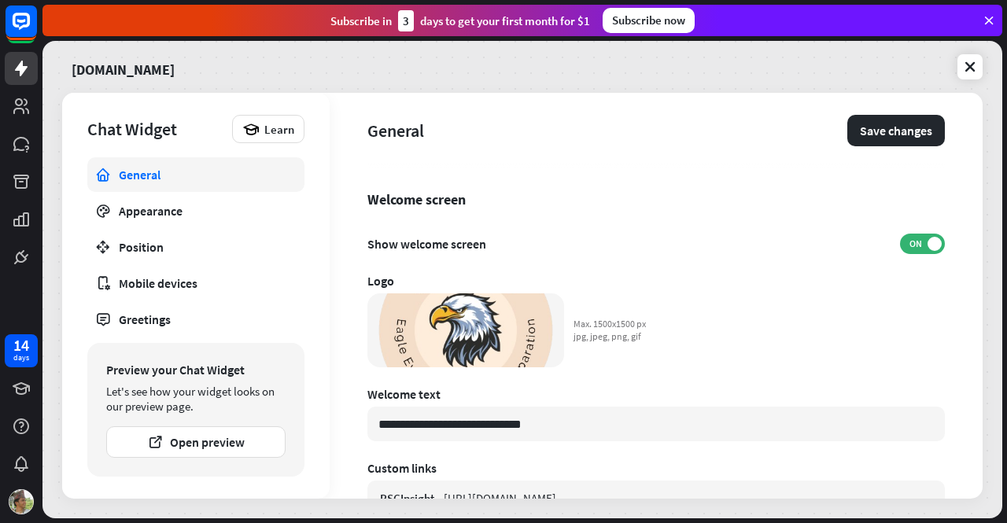
scroll to position [327, 0]
click at [876, 129] on button "Save changes" at bounding box center [896, 130] width 98 height 31
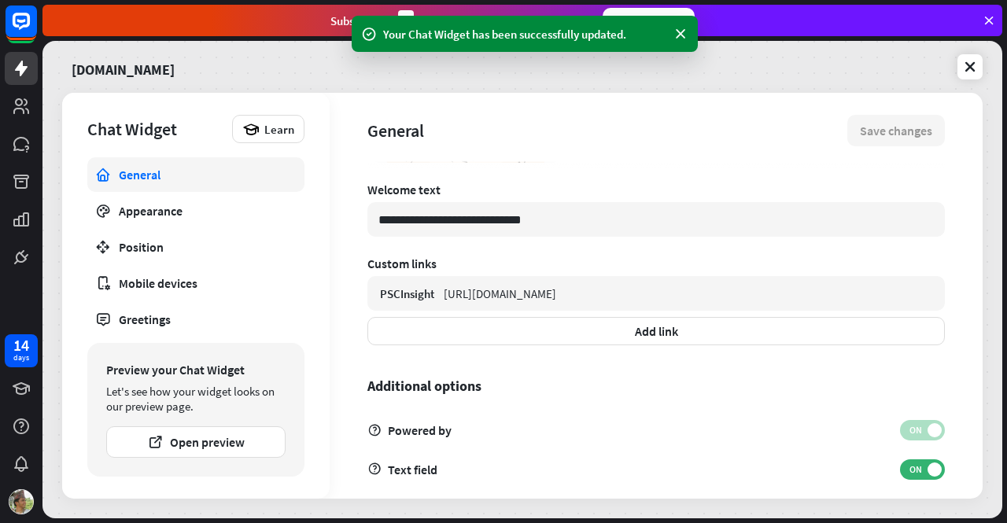
scroll to position [547, 0]
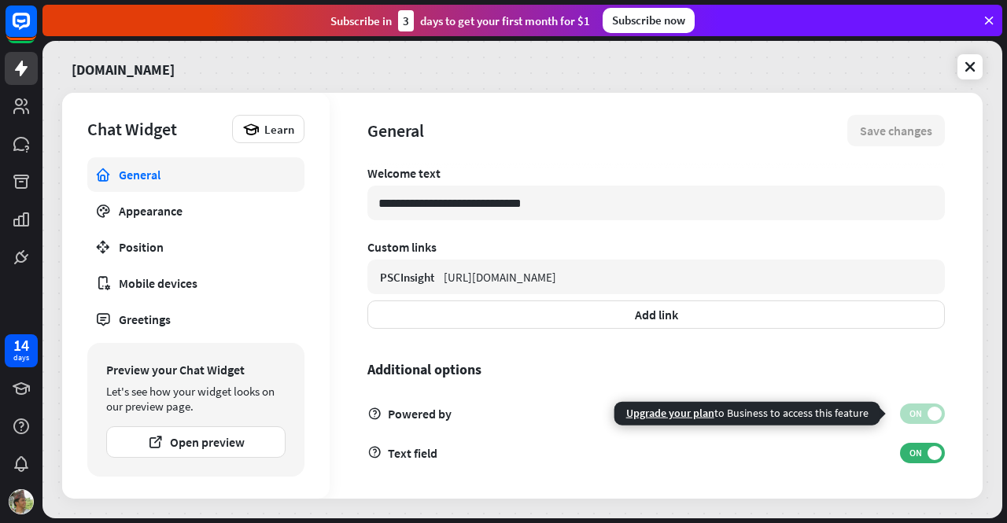
click at [928, 416] on span at bounding box center [935, 414] width 14 height 14
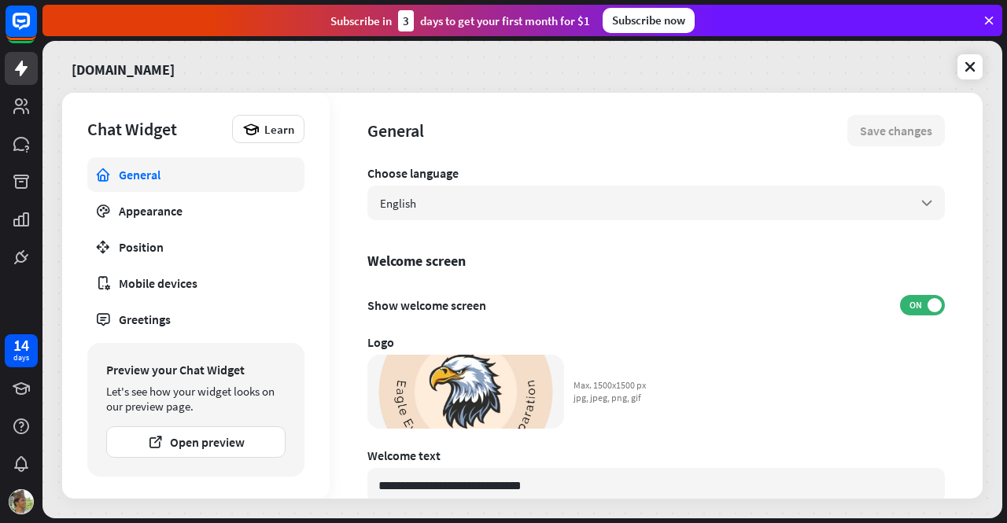
scroll to position [38, 0]
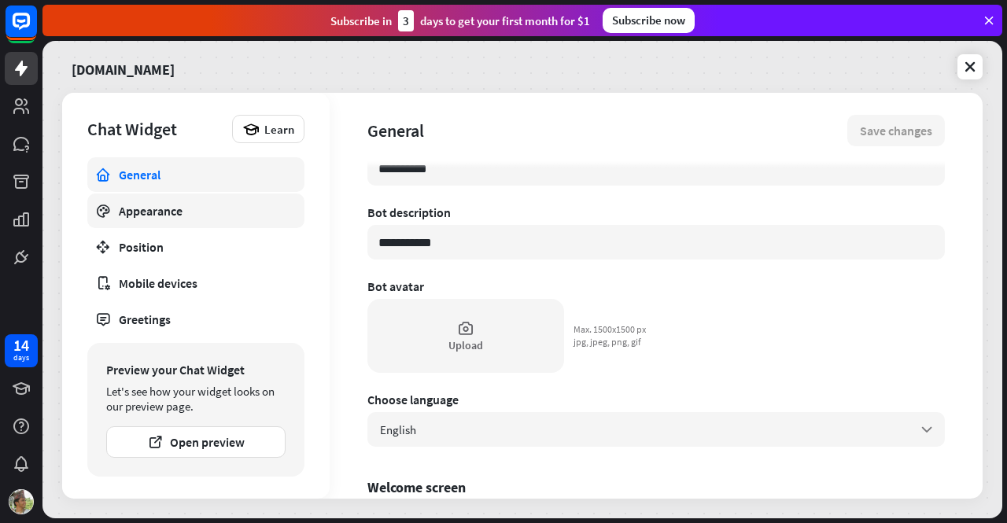
click at [172, 221] on link "Appearance" at bounding box center [195, 211] width 217 height 35
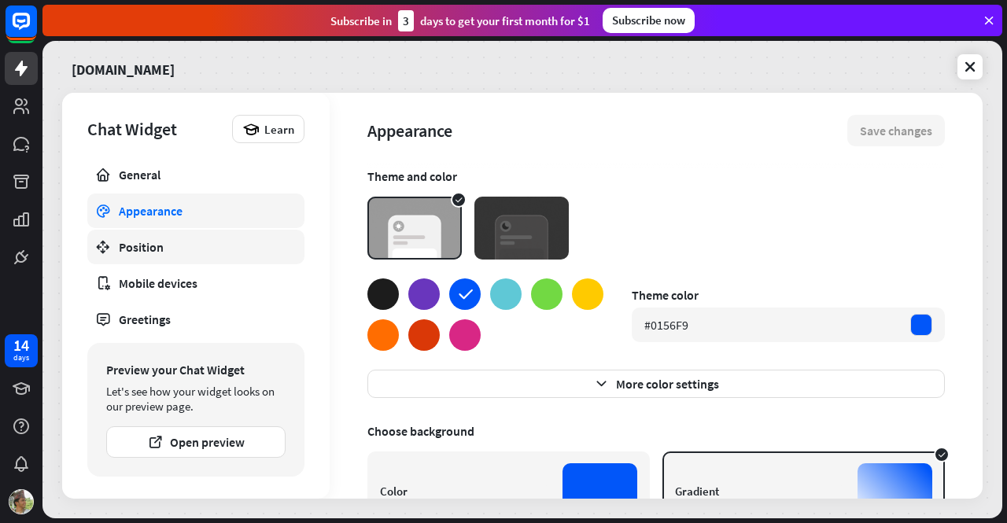
click at [164, 246] on div "Position" at bounding box center [196, 247] width 154 height 16
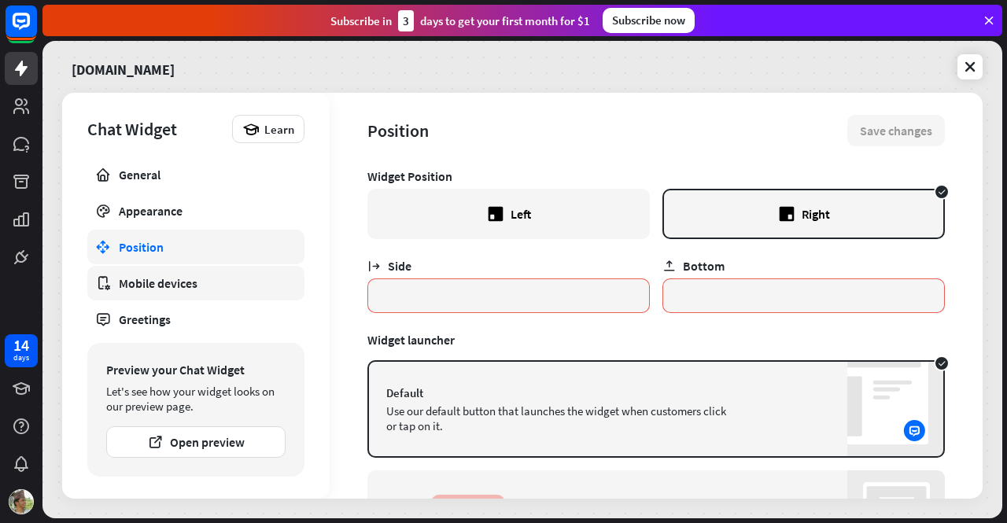
click at [164, 290] on link "Mobile devices" at bounding box center [195, 283] width 217 height 35
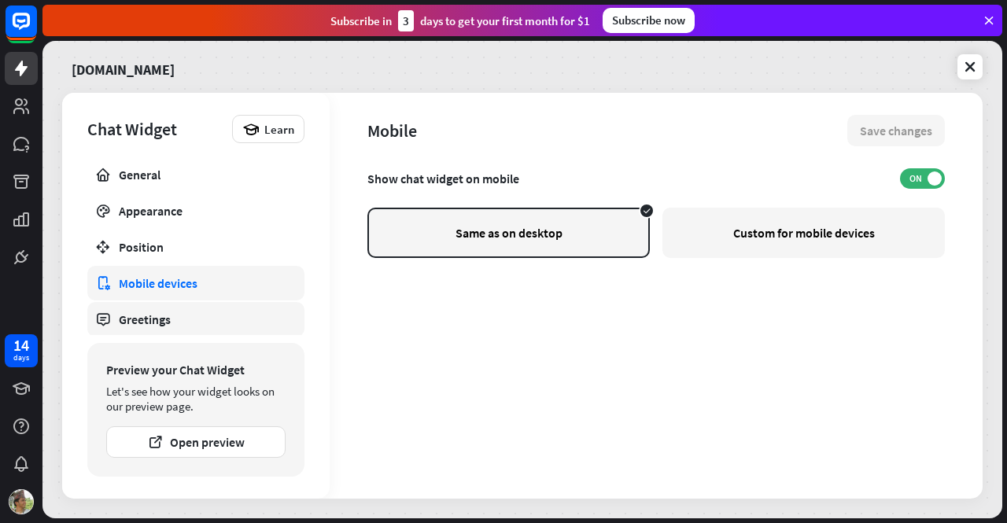
click at [162, 315] on div "Greetings" at bounding box center [196, 320] width 154 height 16
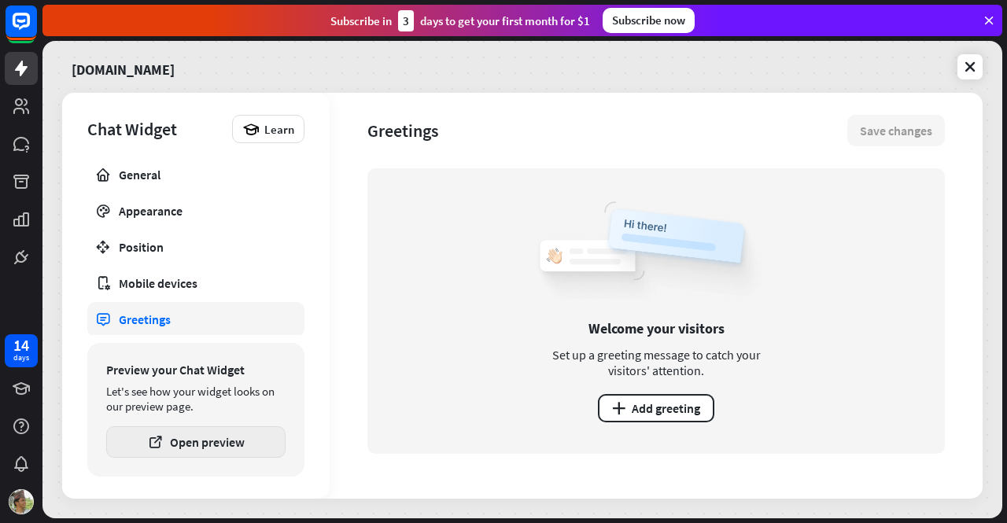
click at [184, 451] on button "Open preview" at bounding box center [195, 441] width 179 height 31
